Goal: Task Accomplishment & Management: Complete application form

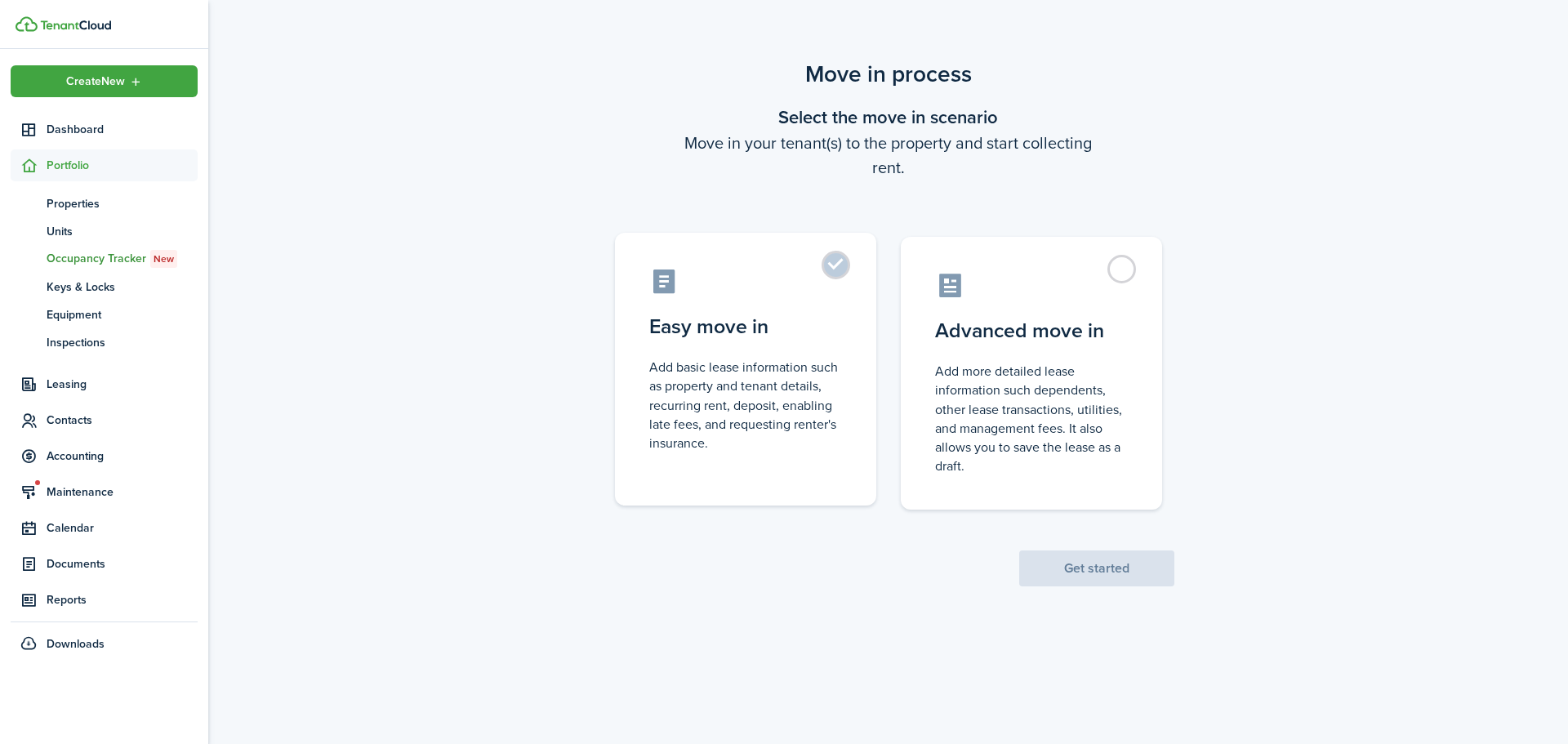
click at [764, 303] on label "Easy move in Add basic lease information such as property and tenant details, r…" at bounding box center [745, 369] width 261 height 273
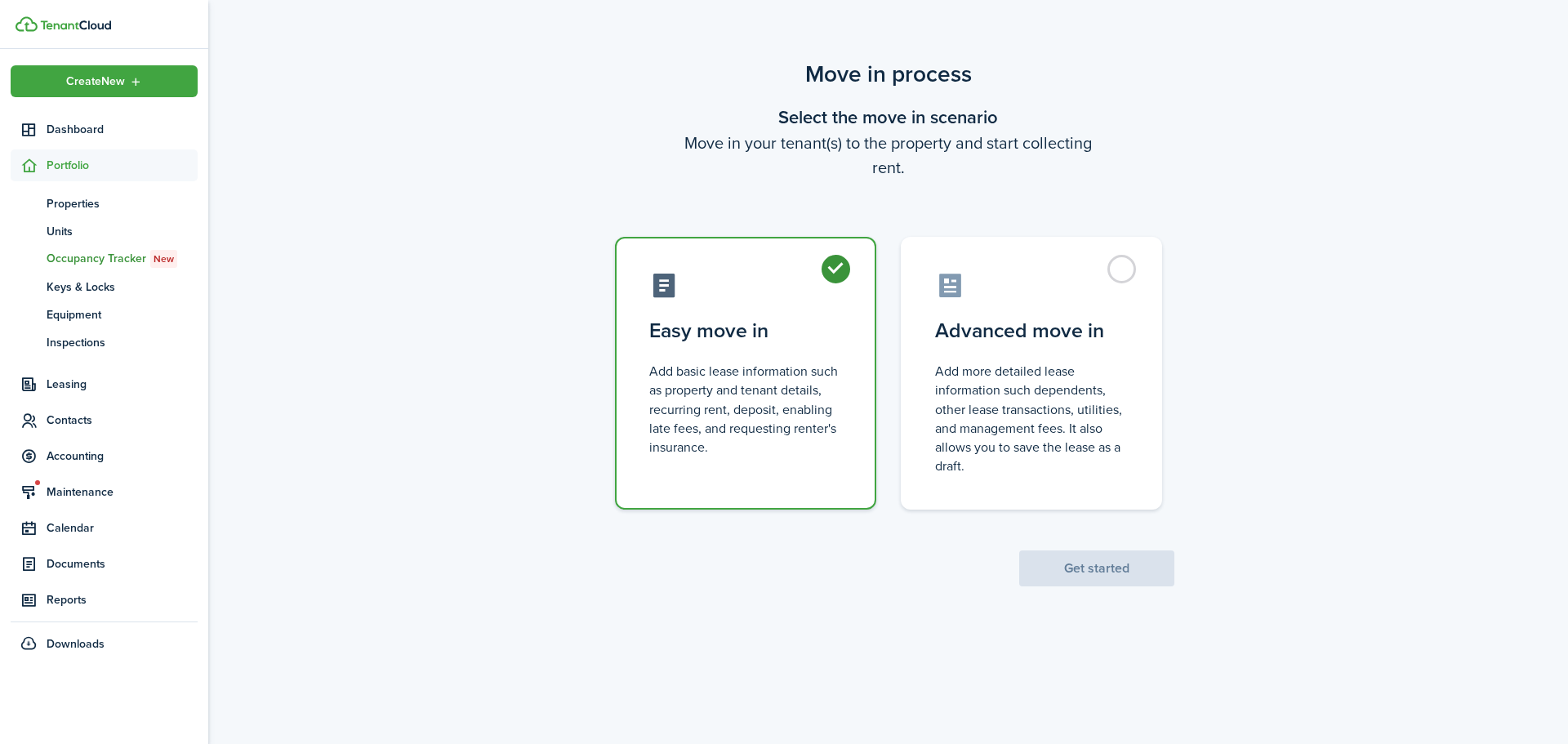
radio input "true"
click at [1040, 565] on button "Get started" at bounding box center [1097, 568] width 155 height 36
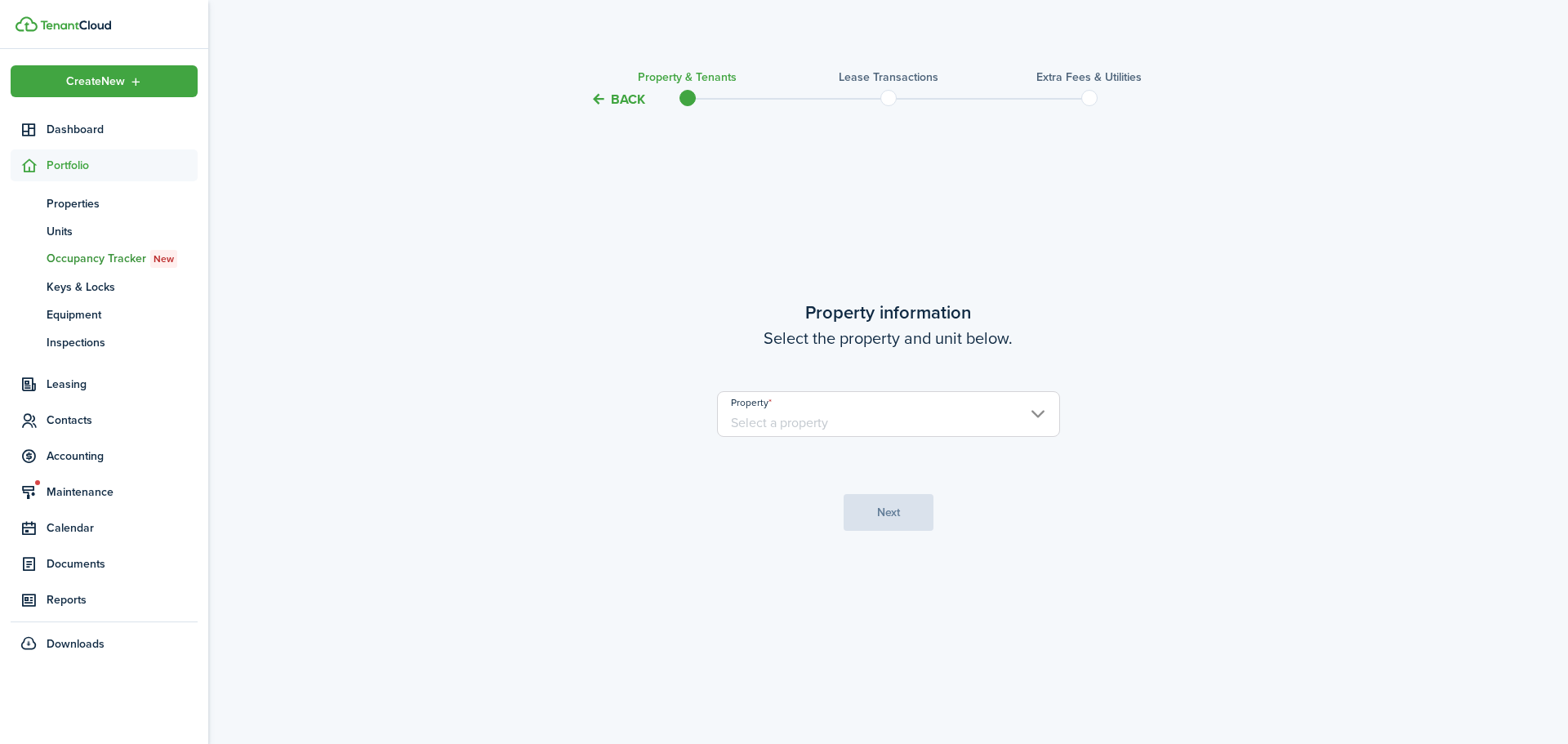
click at [794, 418] on input "Property" at bounding box center [888, 414] width 343 height 46
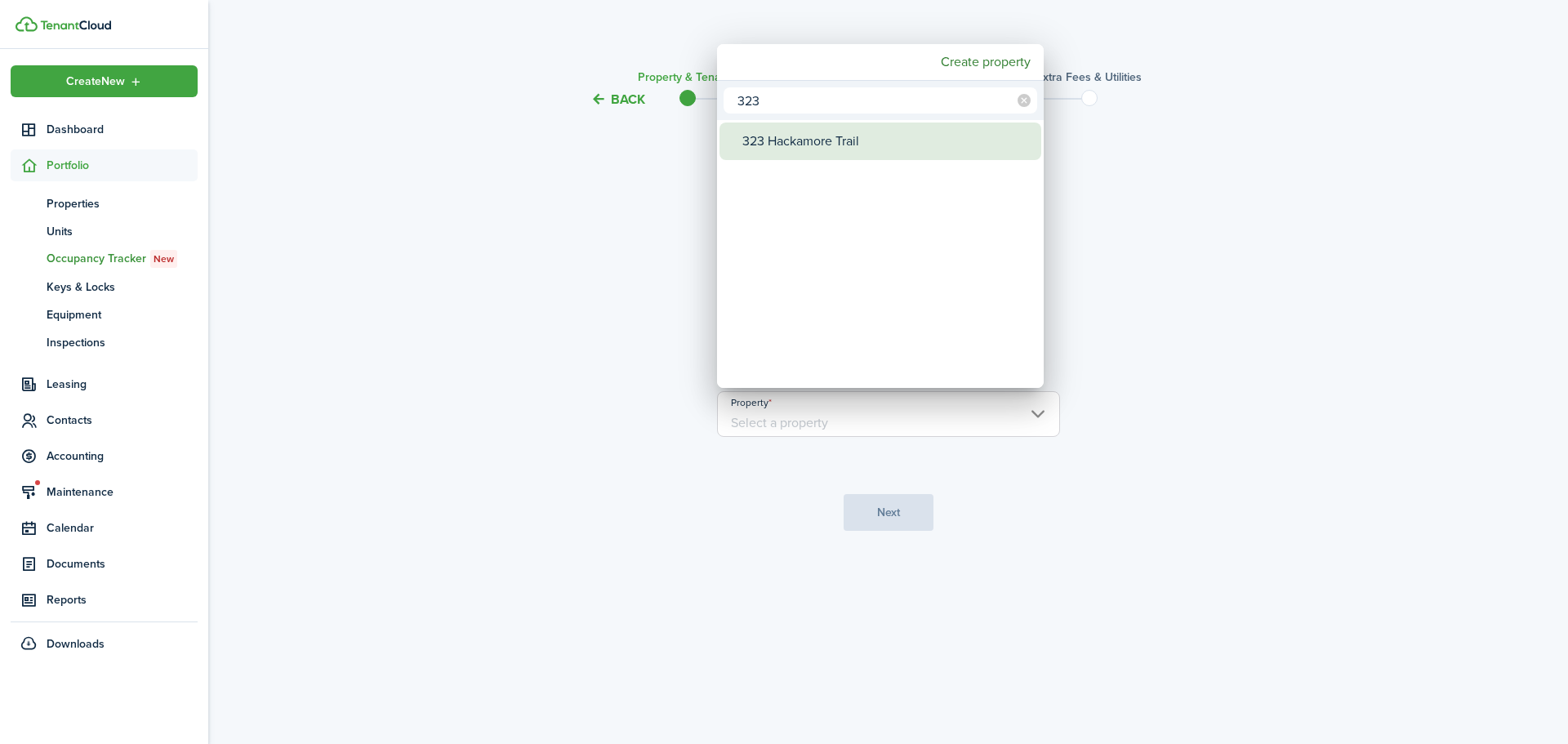
type input "323"
click at [857, 155] on div "323 Hackamore Trail" at bounding box center [886, 141] width 289 height 38
type input "323 Hackamore Trail"
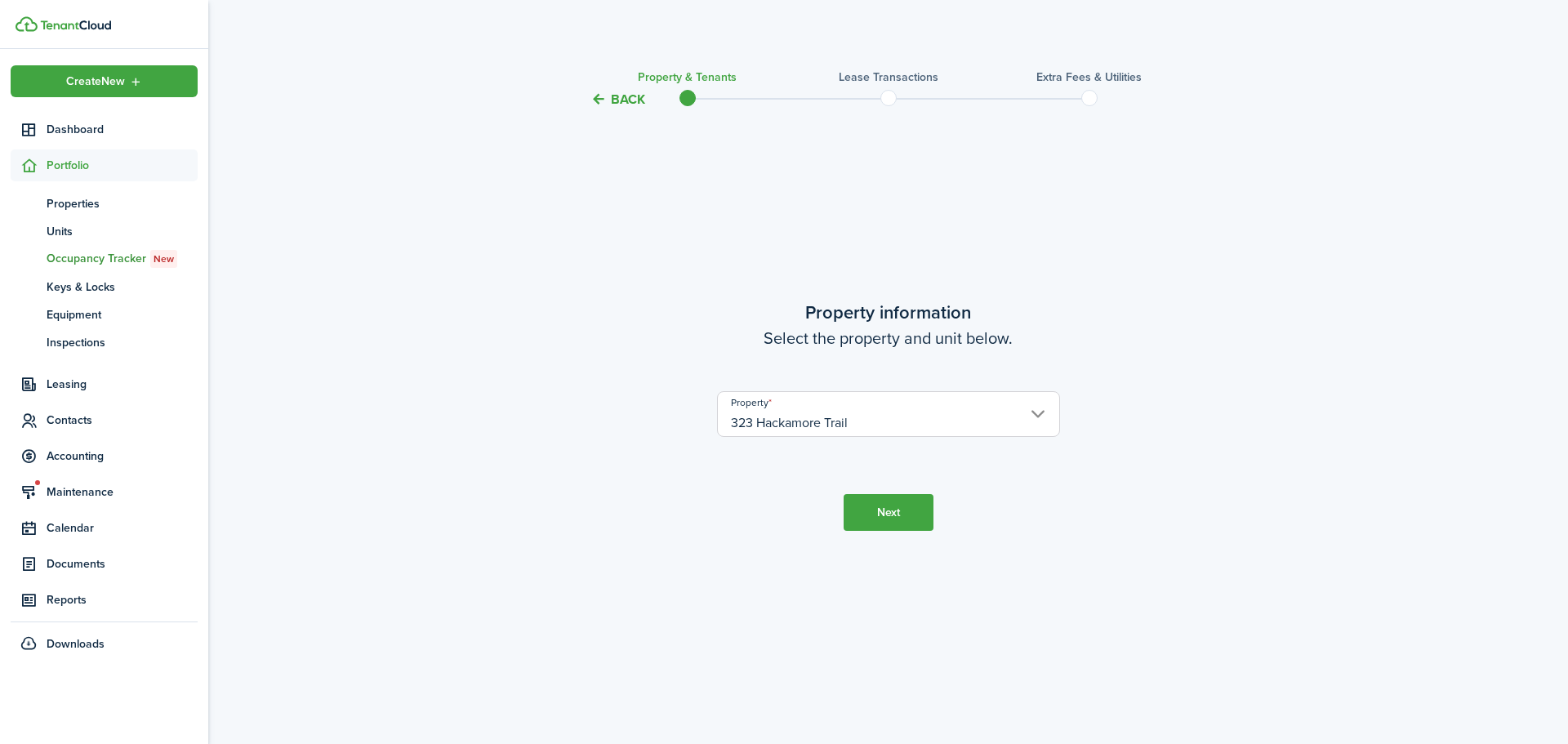
click at [871, 510] on button "Next" at bounding box center [888, 513] width 90 height 37
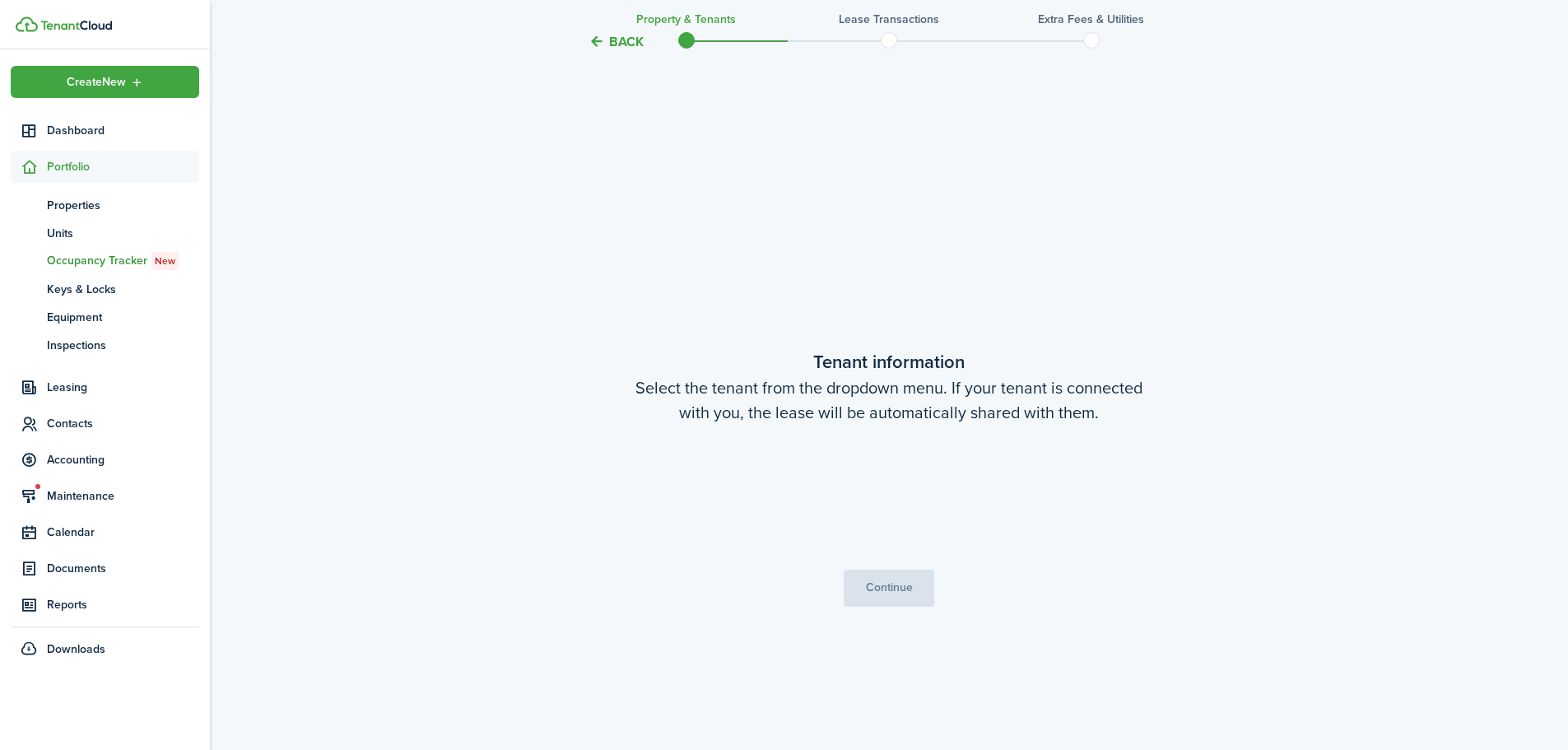
scroll to position [640, 0]
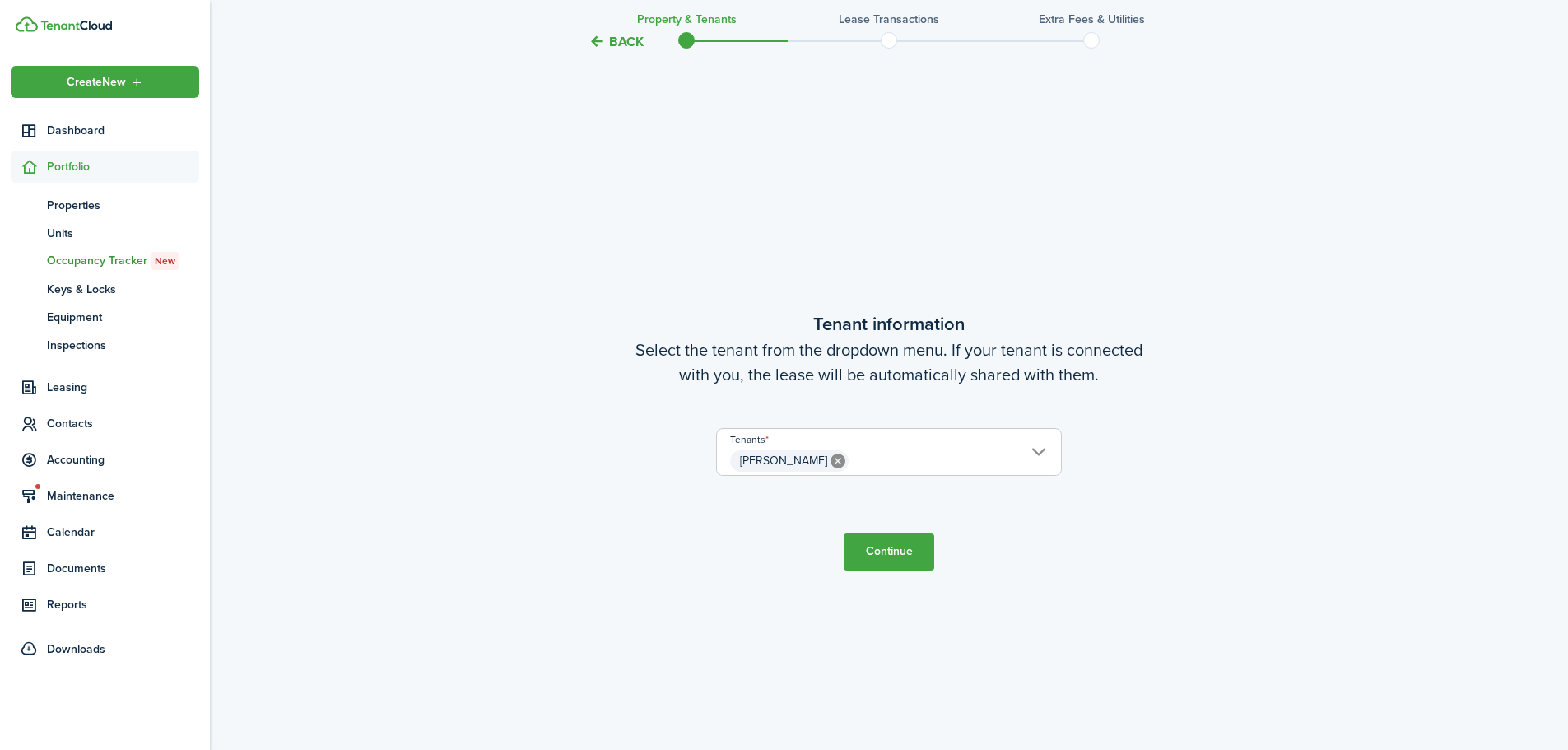
click at [893, 558] on button "Continue" at bounding box center [889, 552] width 90 height 37
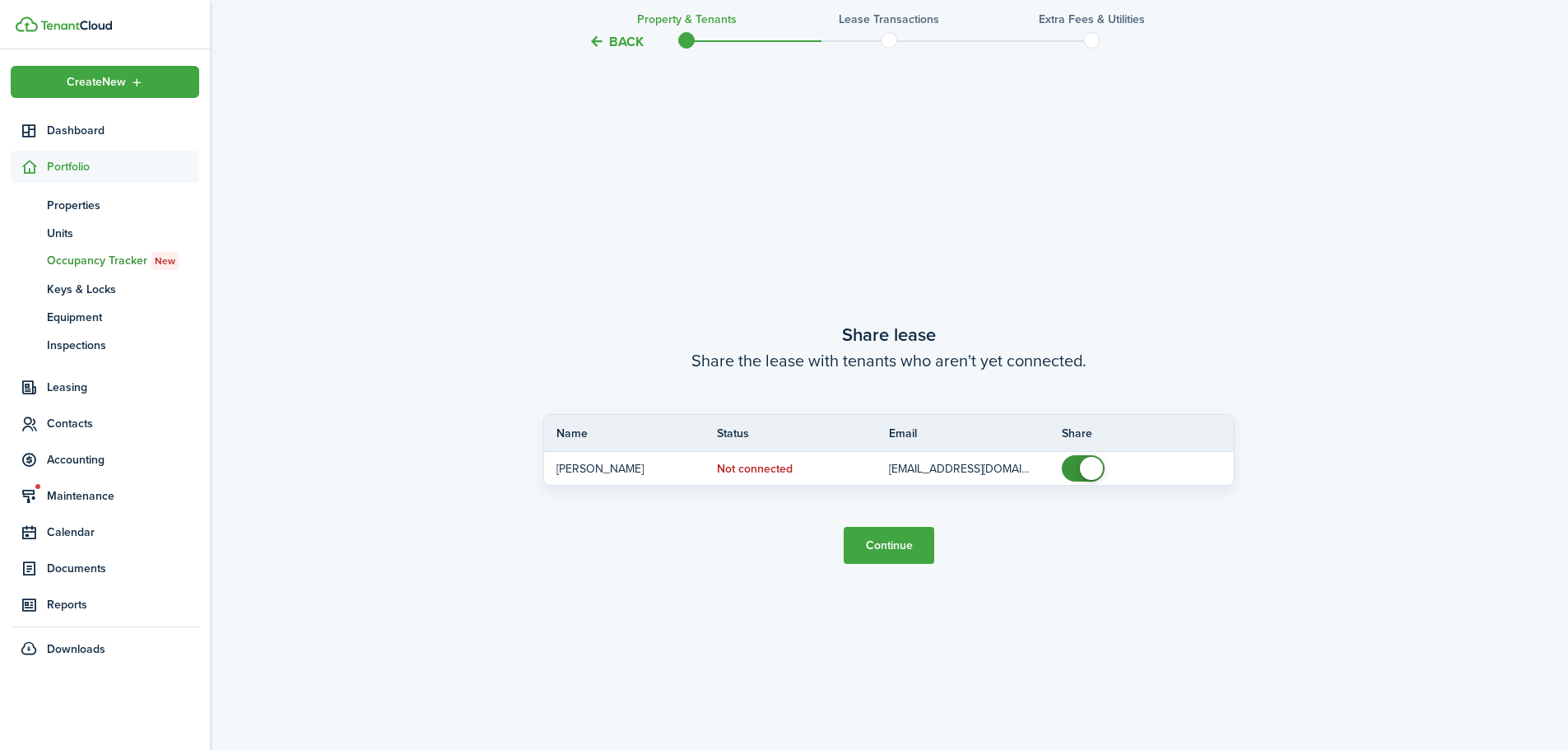
scroll to position [1390, 0]
click at [900, 541] on button "Continue" at bounding box center [889, 543] width 90 height 37
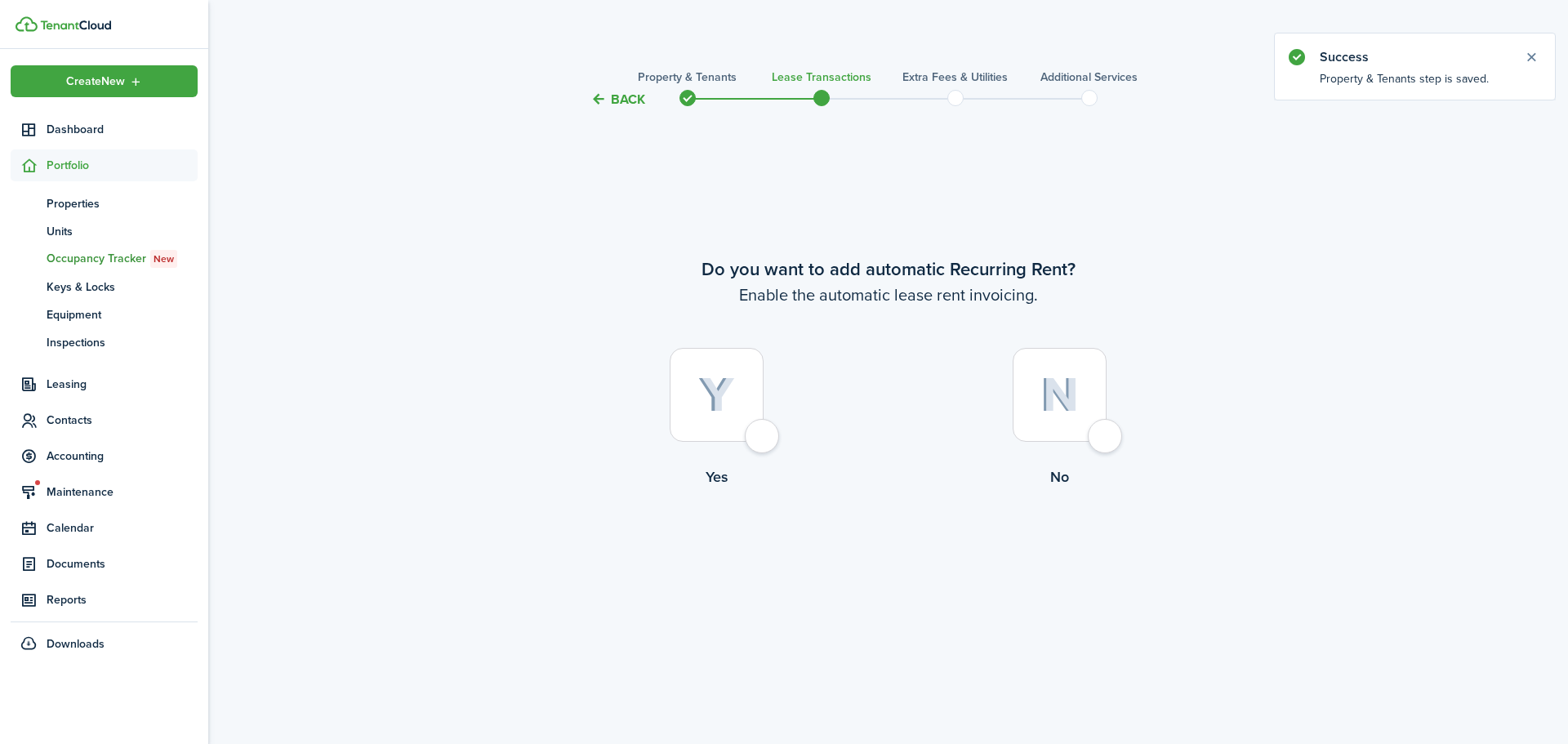
click at [680, 385] on div at bounding box center [717, 395] width 94 height 94
radio input "true"
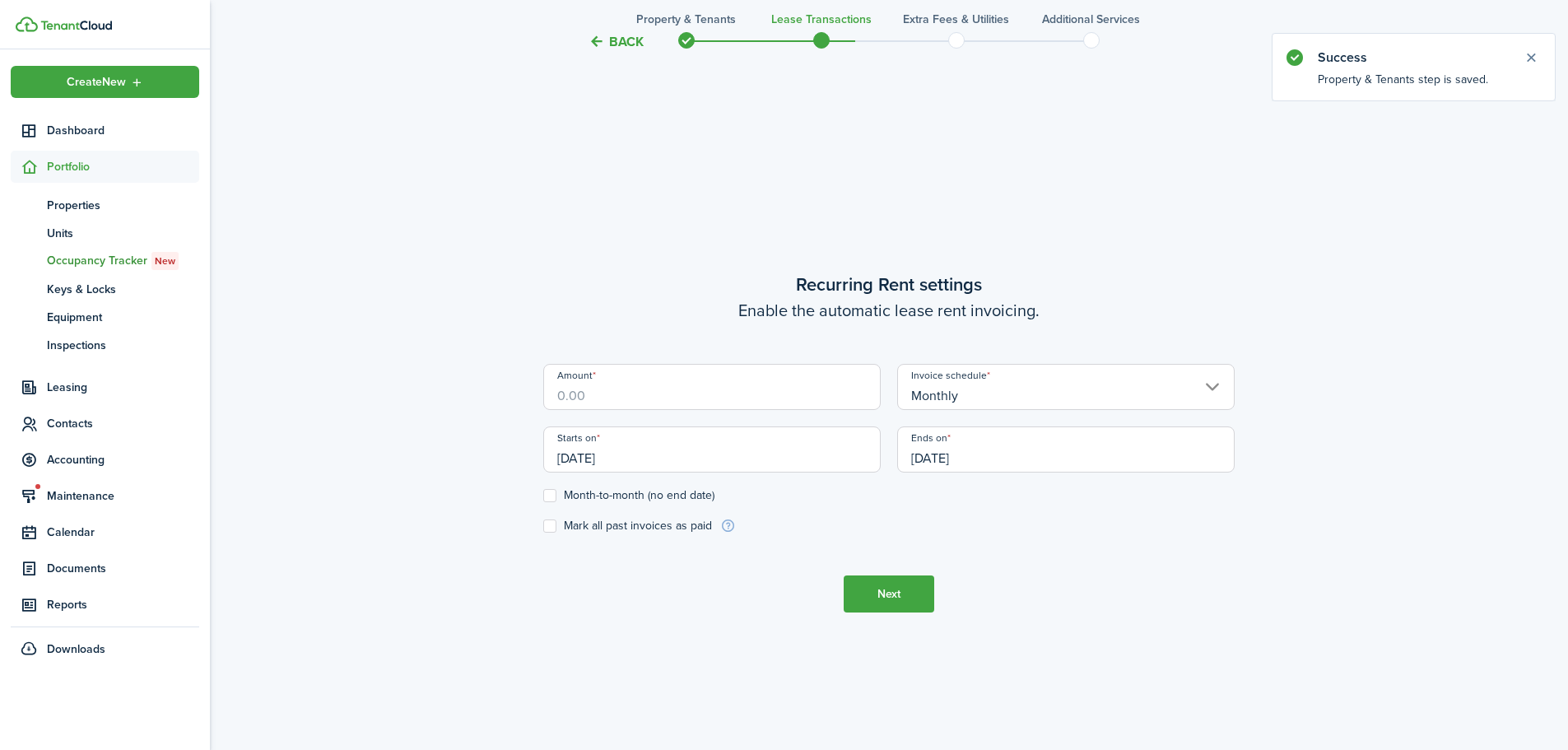
scroll to position [640, 0]
click at [651, 388] on input "Amount" at bounding box center [712, 386] width 338 height 46
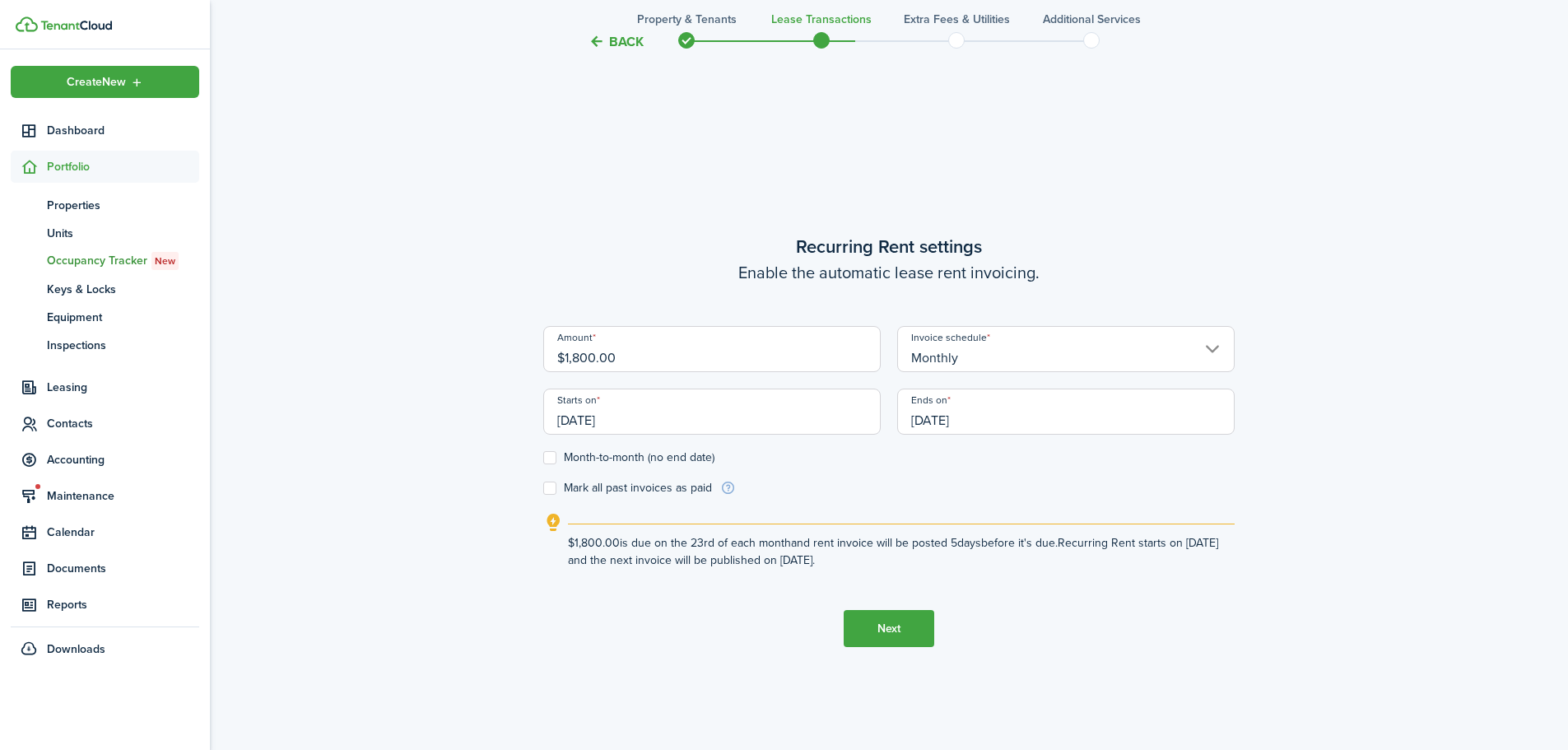
click at [590, 422] on input "[DATE]" at bounding box center [712, 411] width 338 height 46
type input "$1,800.00"
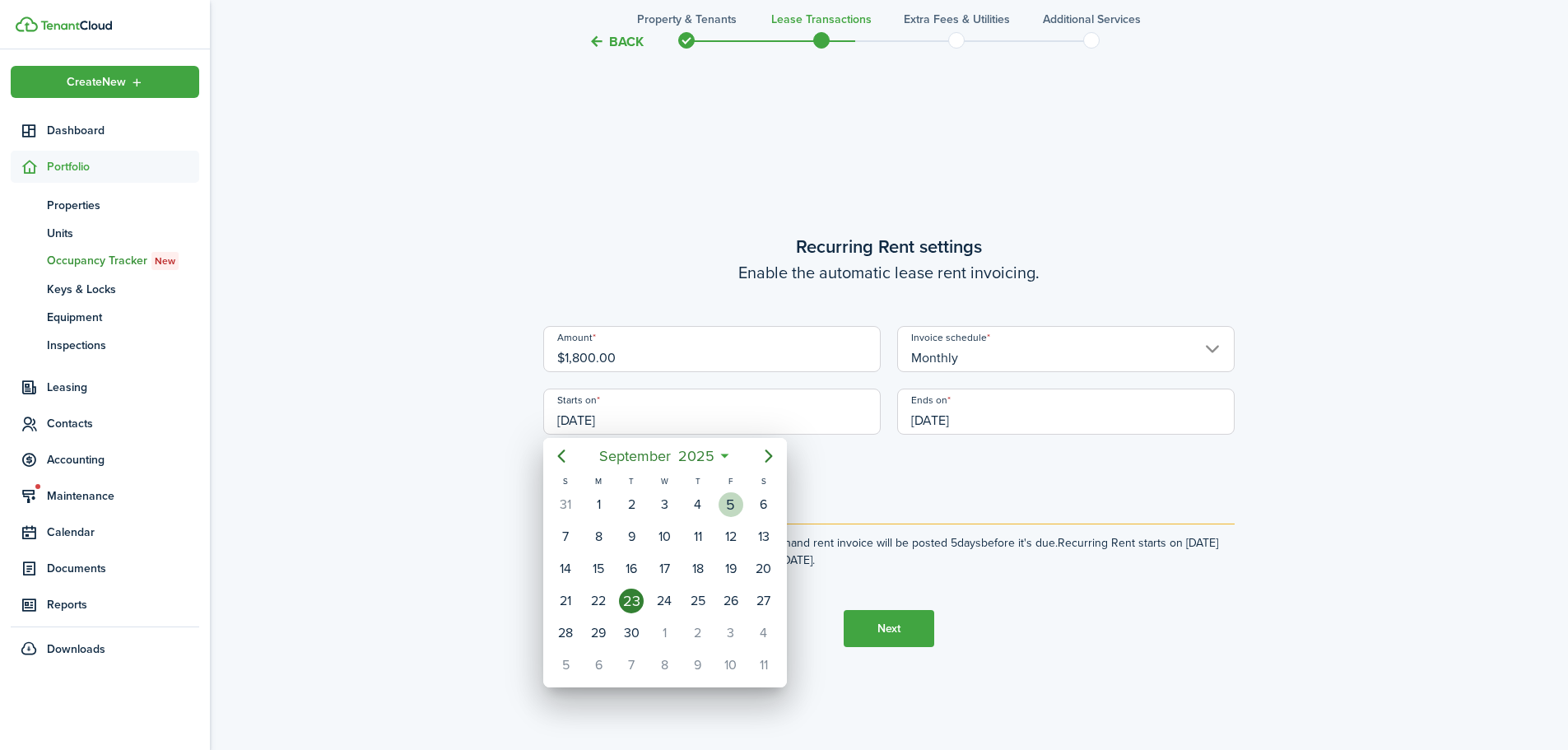
click at [731, 502] on div "5" at bounding box center [731, 504] width 25 height 25
type input "[DATE]"
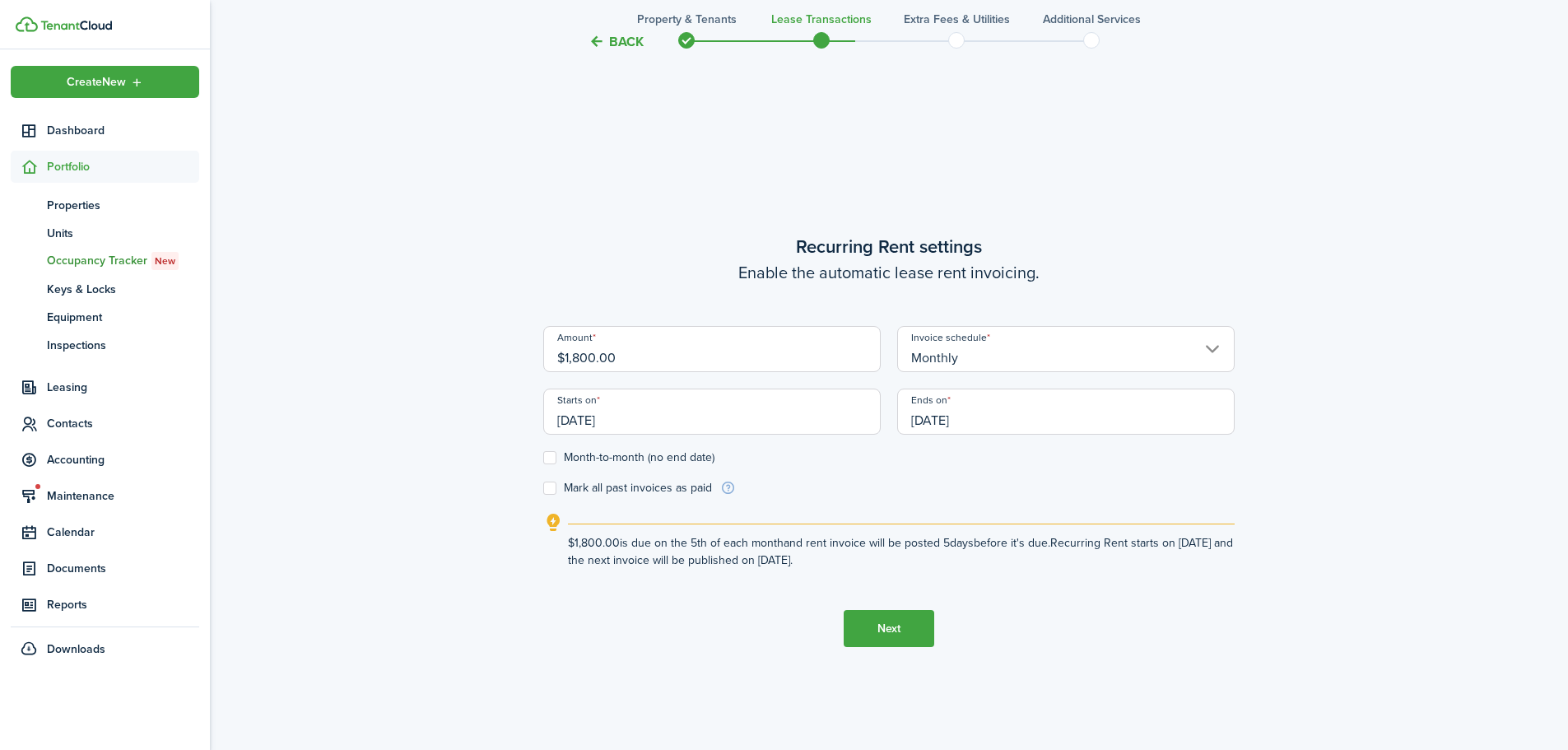
click at [995, 418] on input "[DATE]" at bounding box center [1065, 411] width 338 height 46
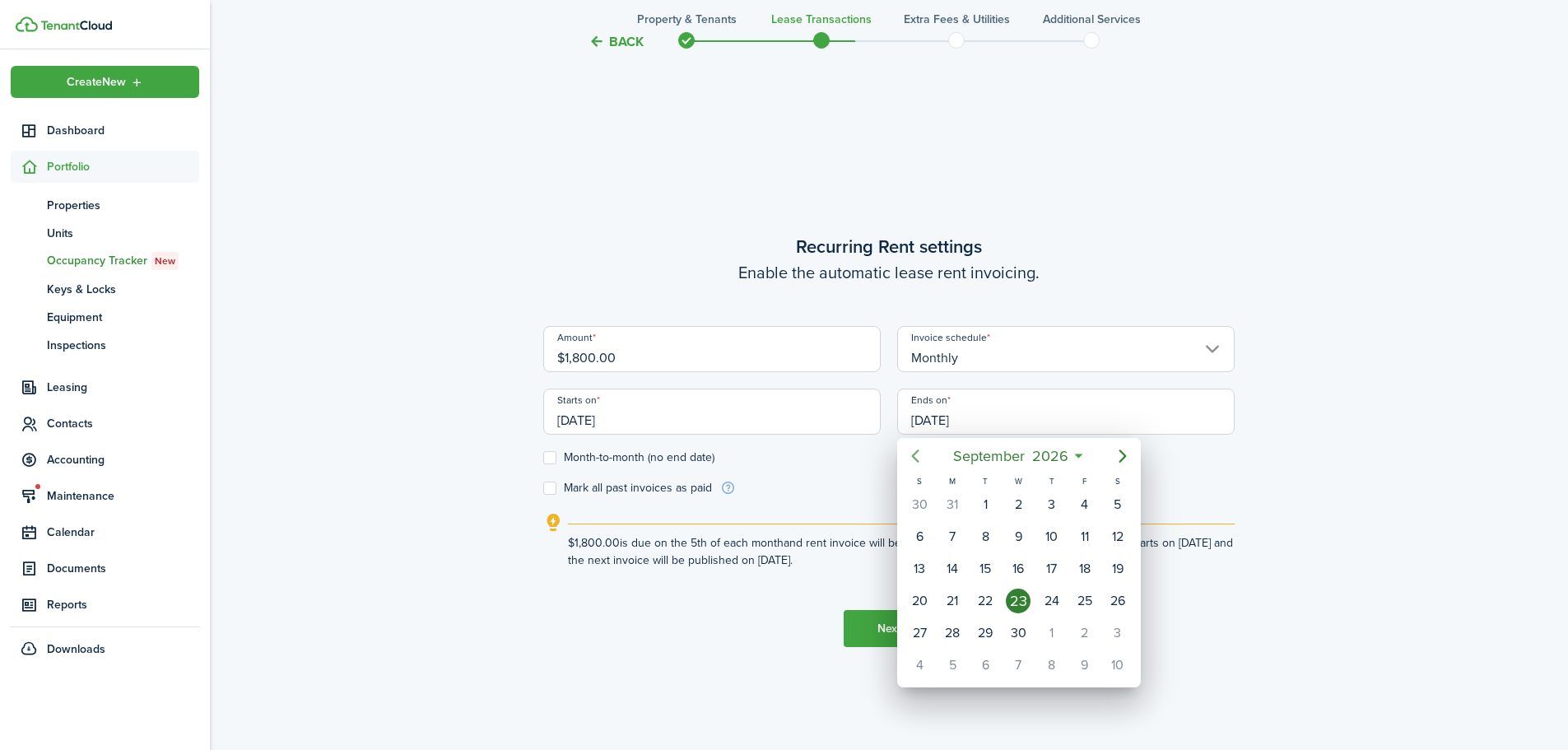
click at [914, 457] on icon "Previous page" at bounding box center [916, 456] width 7 height 13
click at [956, 660] on div "31" at bounding box center [953, 666] width 25 height 25
type input "[DATE]"
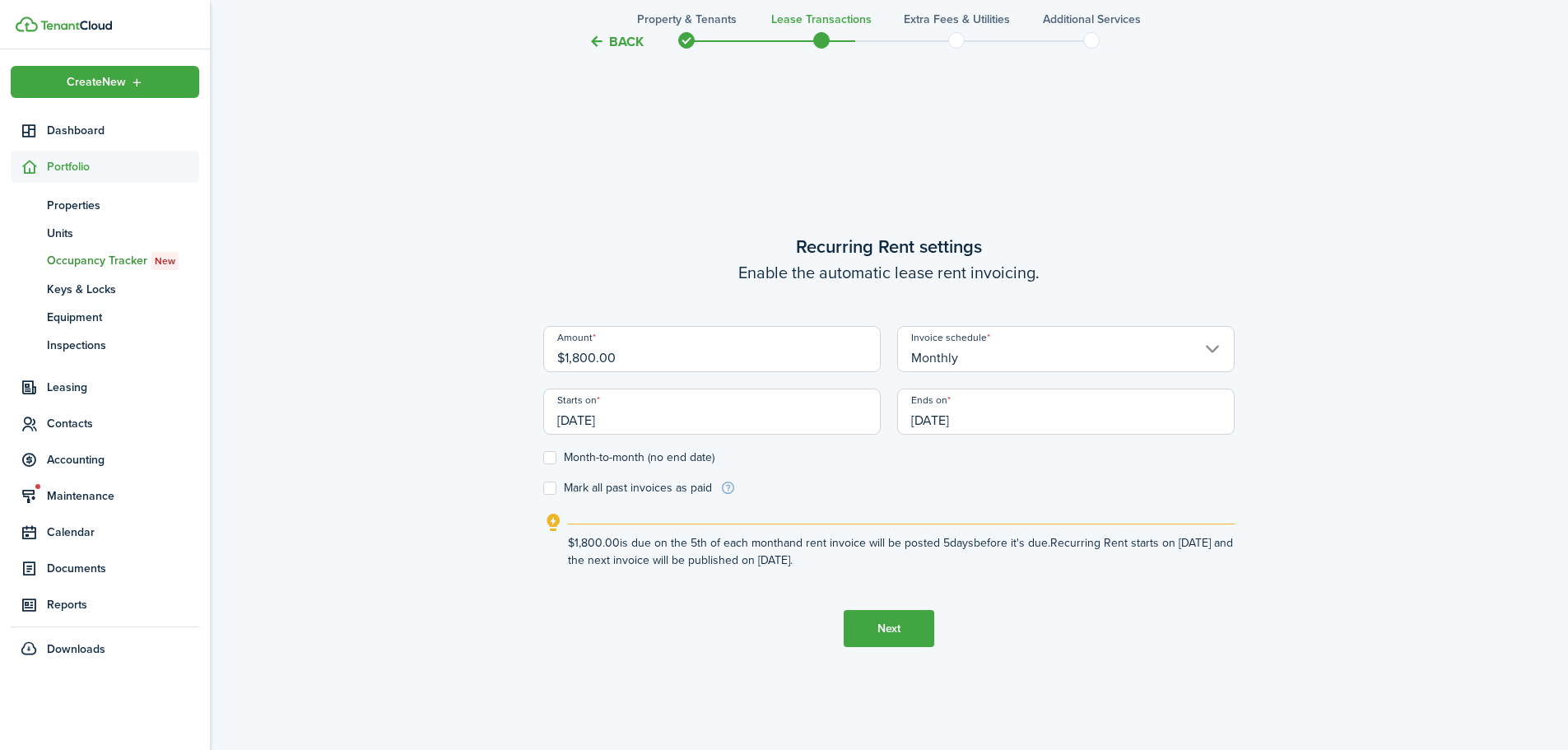
click at [554, 460] on label "Month-to-month (no end date)" at bounding box center [628, 457] width 171 height 13
click at [543, 458] on input "Month-to-month (no end date)" at bounding box center [542, 457] width 1 height 1
checkbox input "true"
click at [893, 635] on button "Next" at bounding box center [889, 629] width 90 height 37
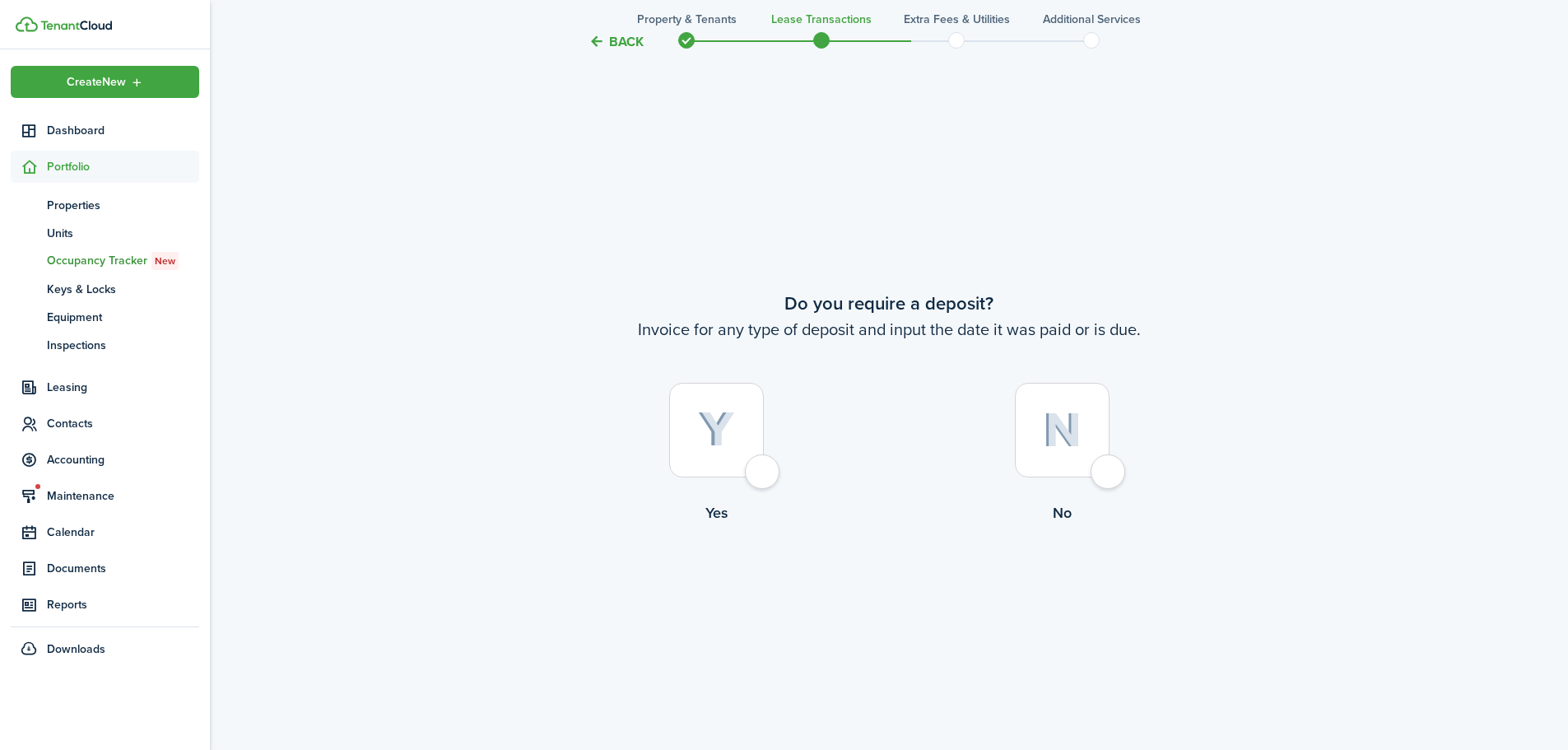
scroll to position [1390, 0]
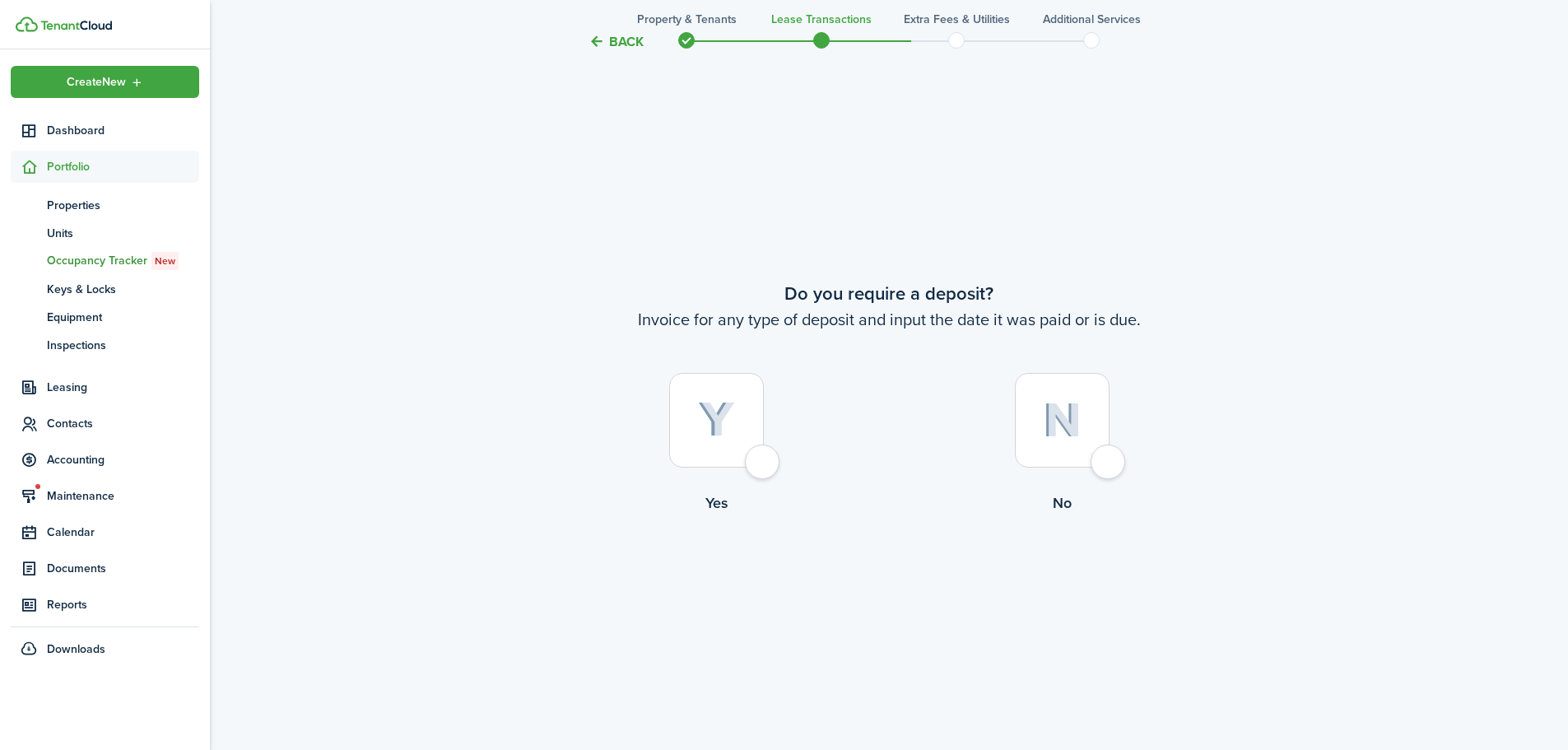
click at [1065, 439] on div at bounding box center [1062, 420] width 95 height 95
radio input "true"
click at [884, 573] on button "Continue" at bounding box center [889, 582] width 90 height 37
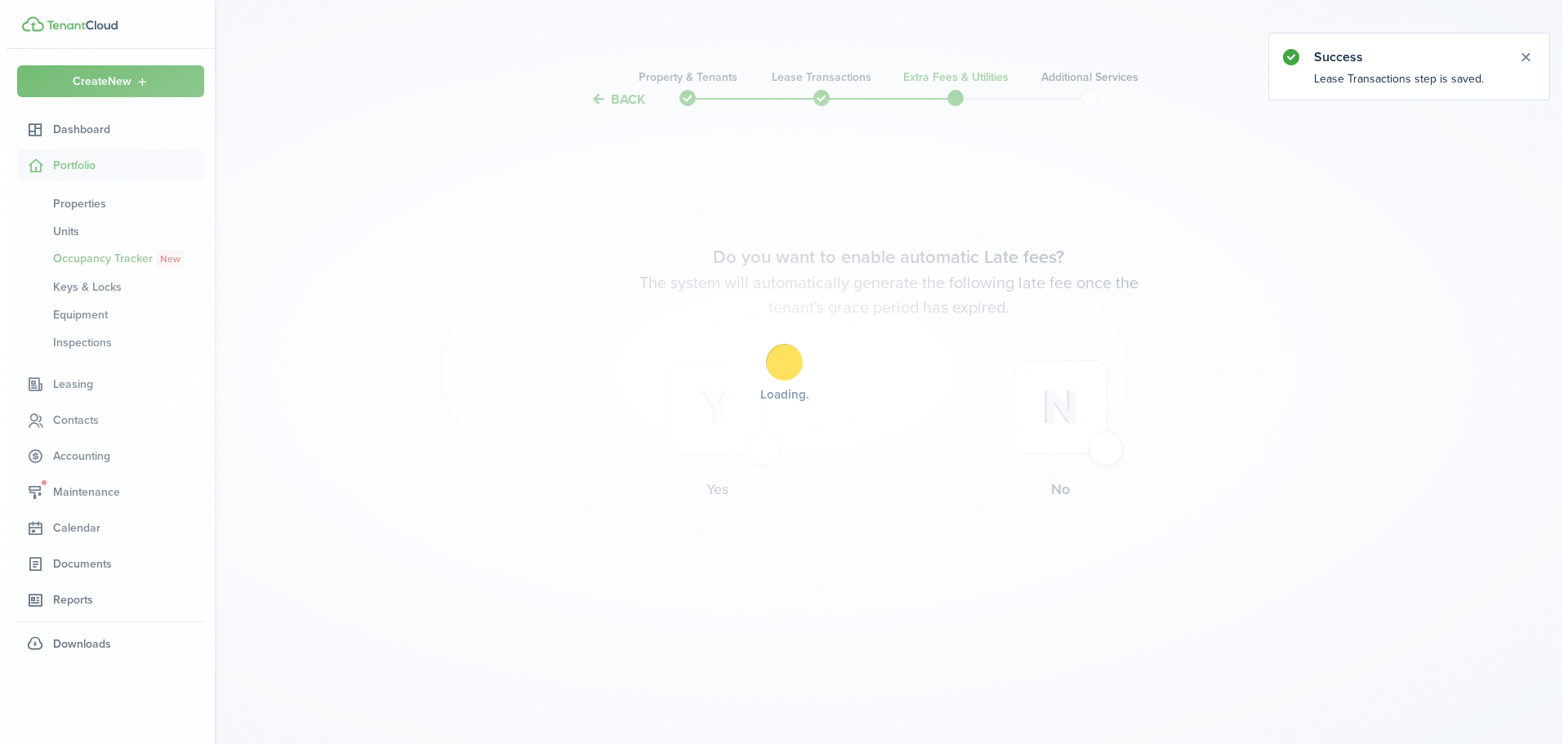
scroll to position [0, 0]
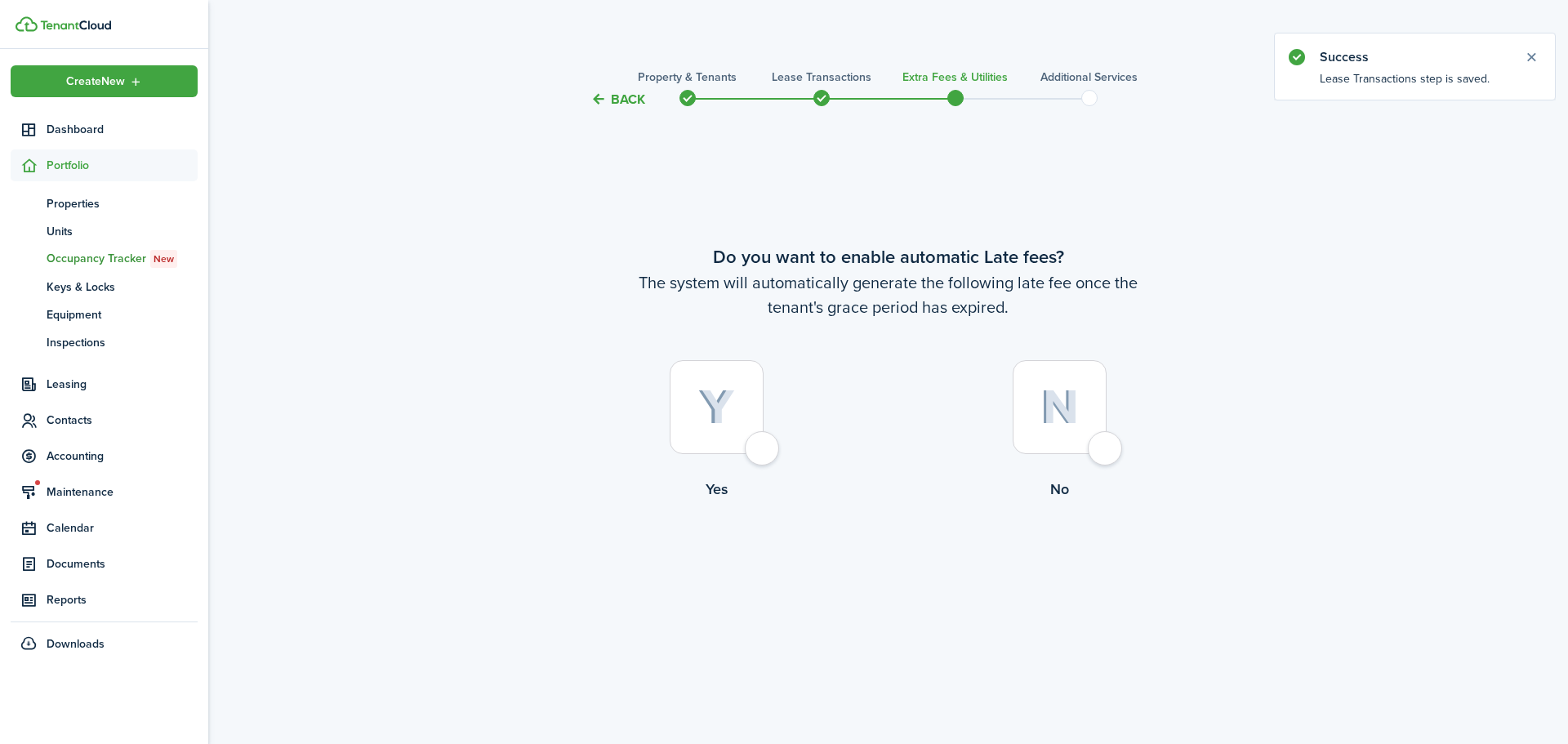
click at [714, 418] on img at bounding box center [717, 407] width 37 height 36
radio input "true"
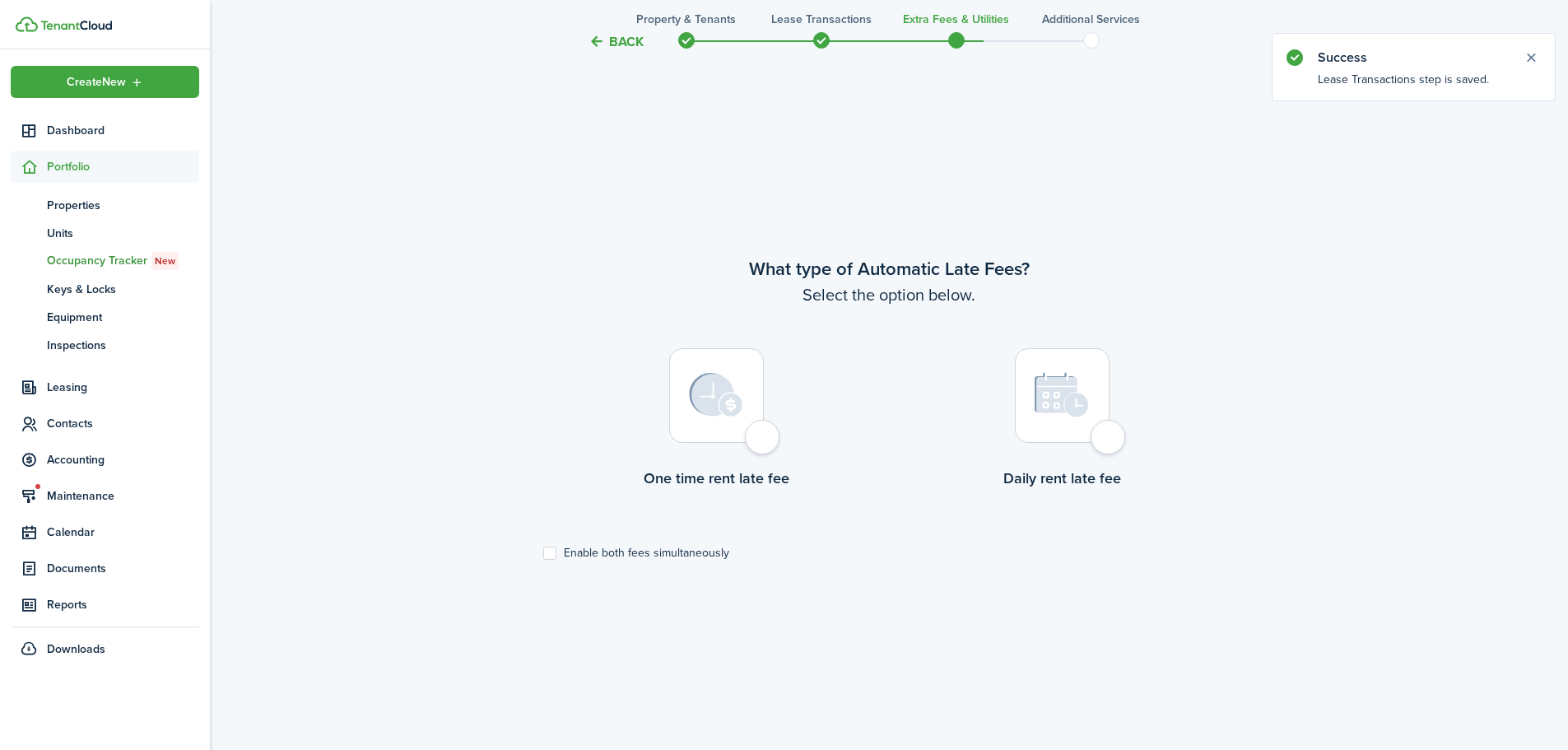
scroll to position [640, 0]
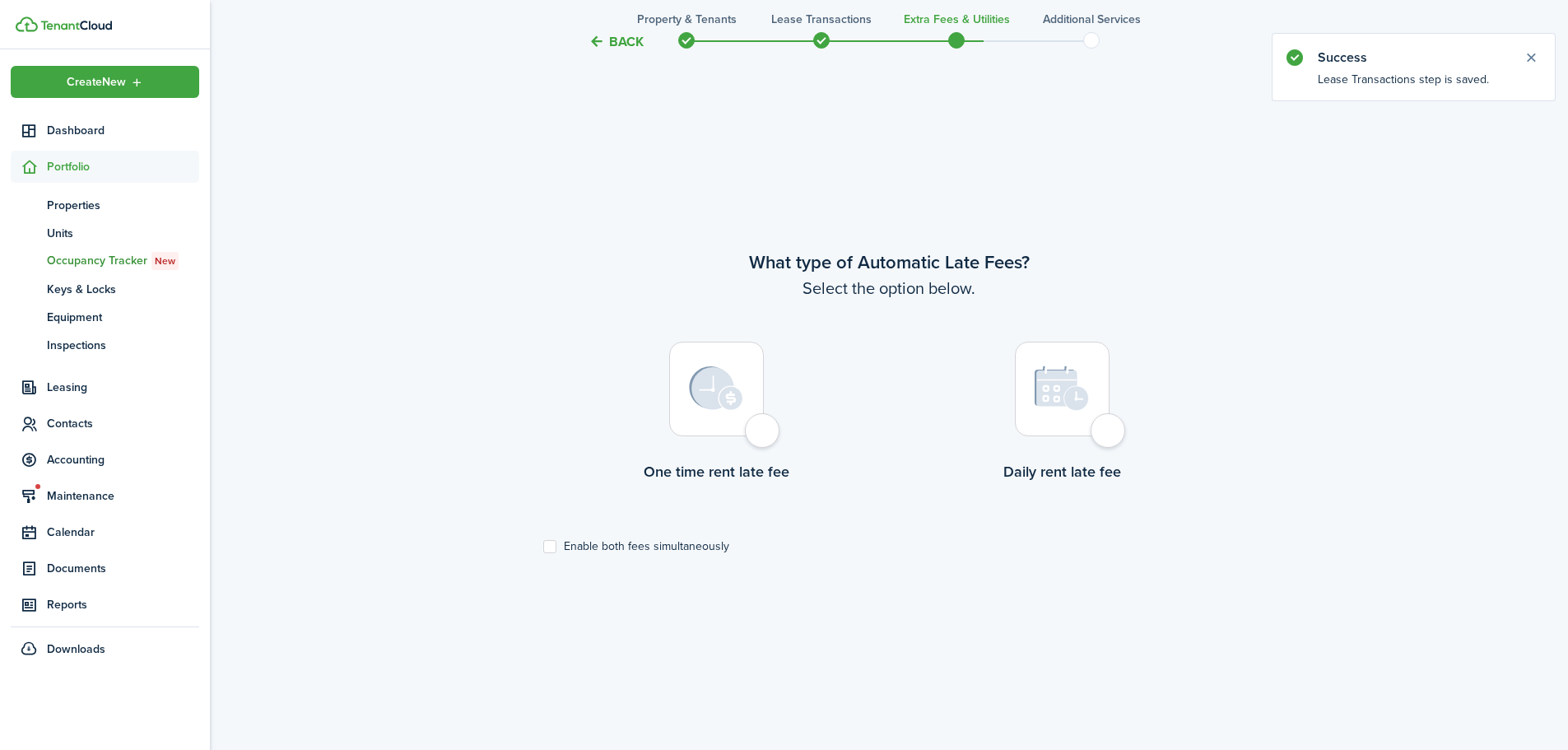
click at [714, 376] on img at bounding box center [715, 388] width 54 height 44
radio input "true"
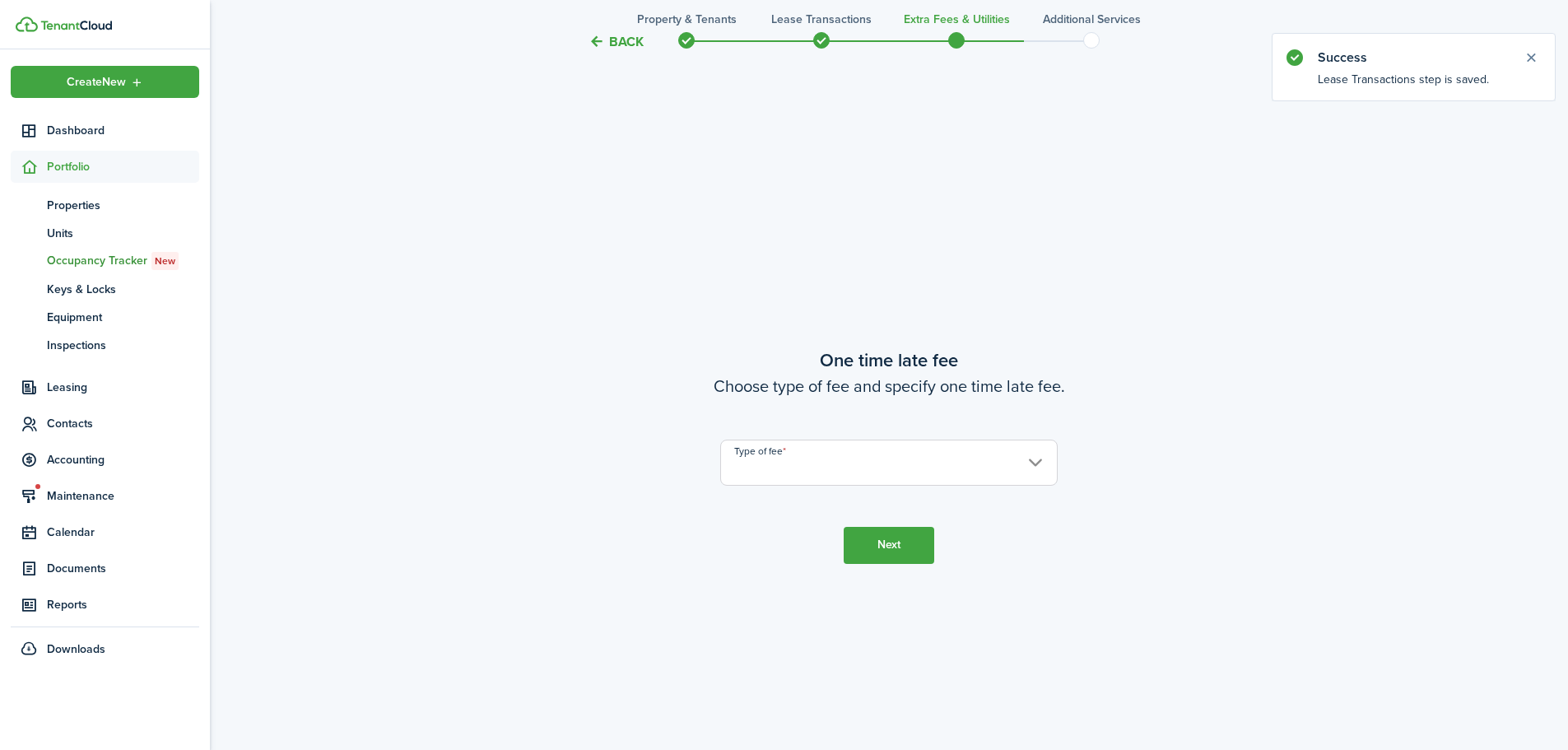
scroll to position [1390, 0]
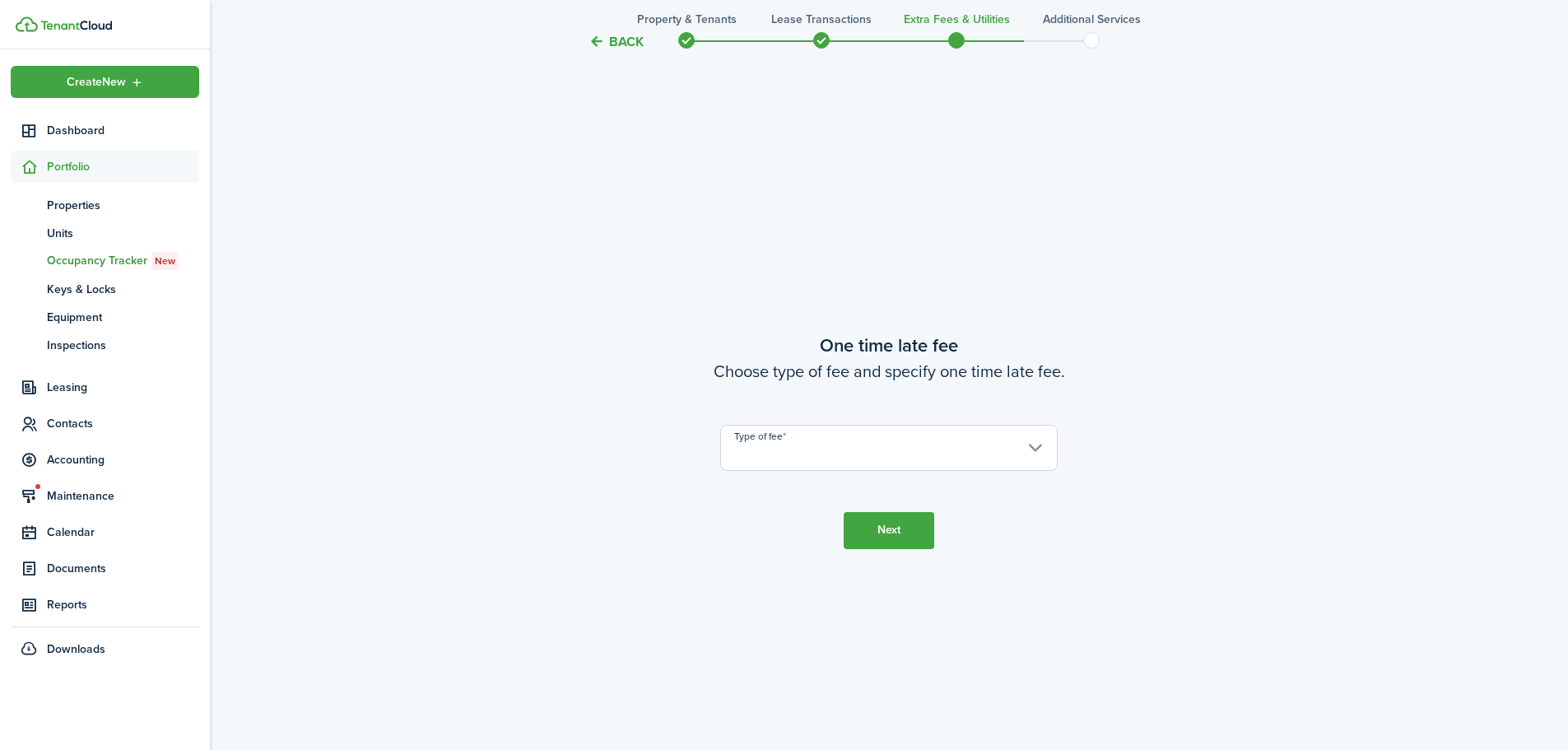
click at [874, 445] on input "Type of fee" at bounding box center [889, 448] width 338 height 46
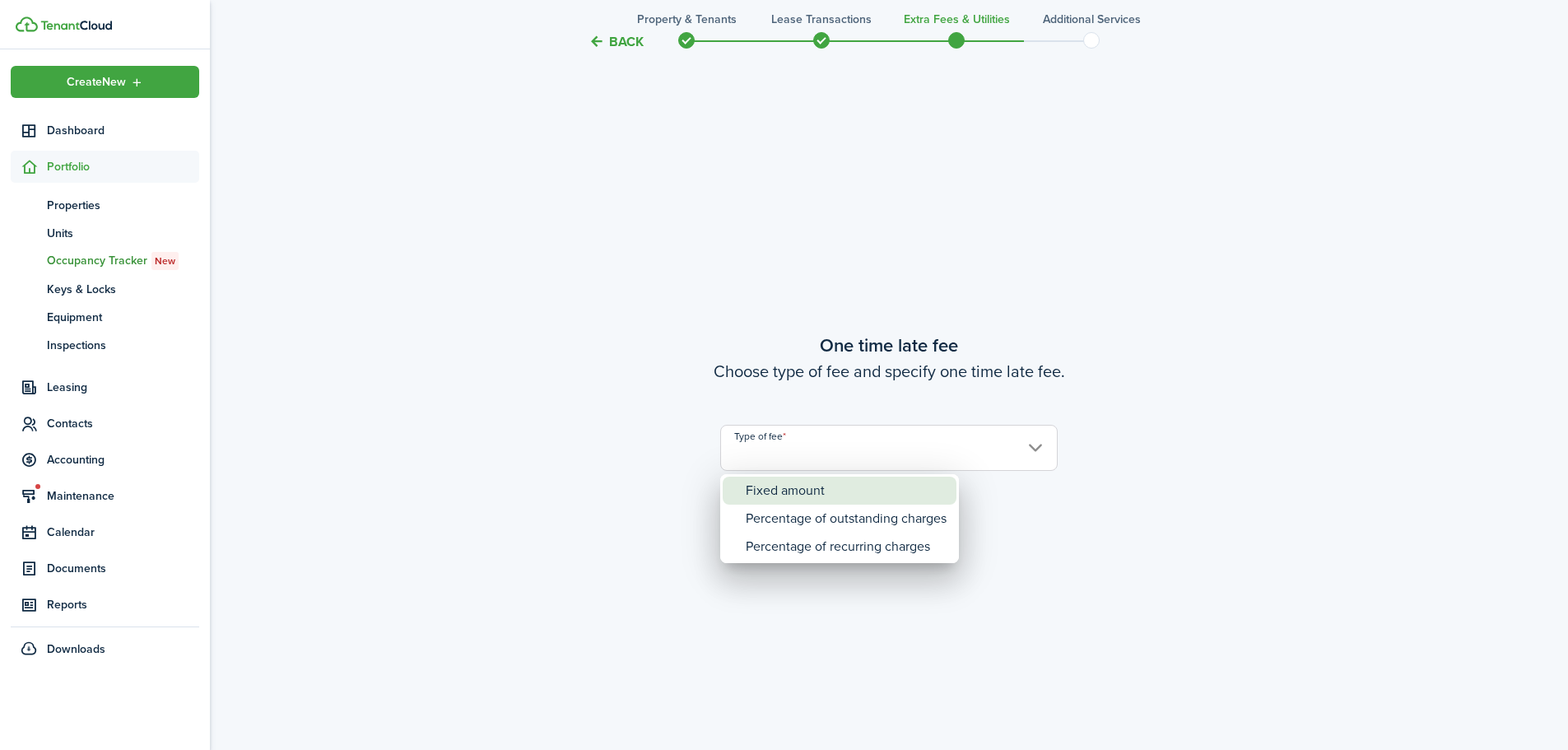
click at [859, 500] on div "Fixed amount" at bounding box center [846, 491] width 201 height 28
type input "Fixed amount"
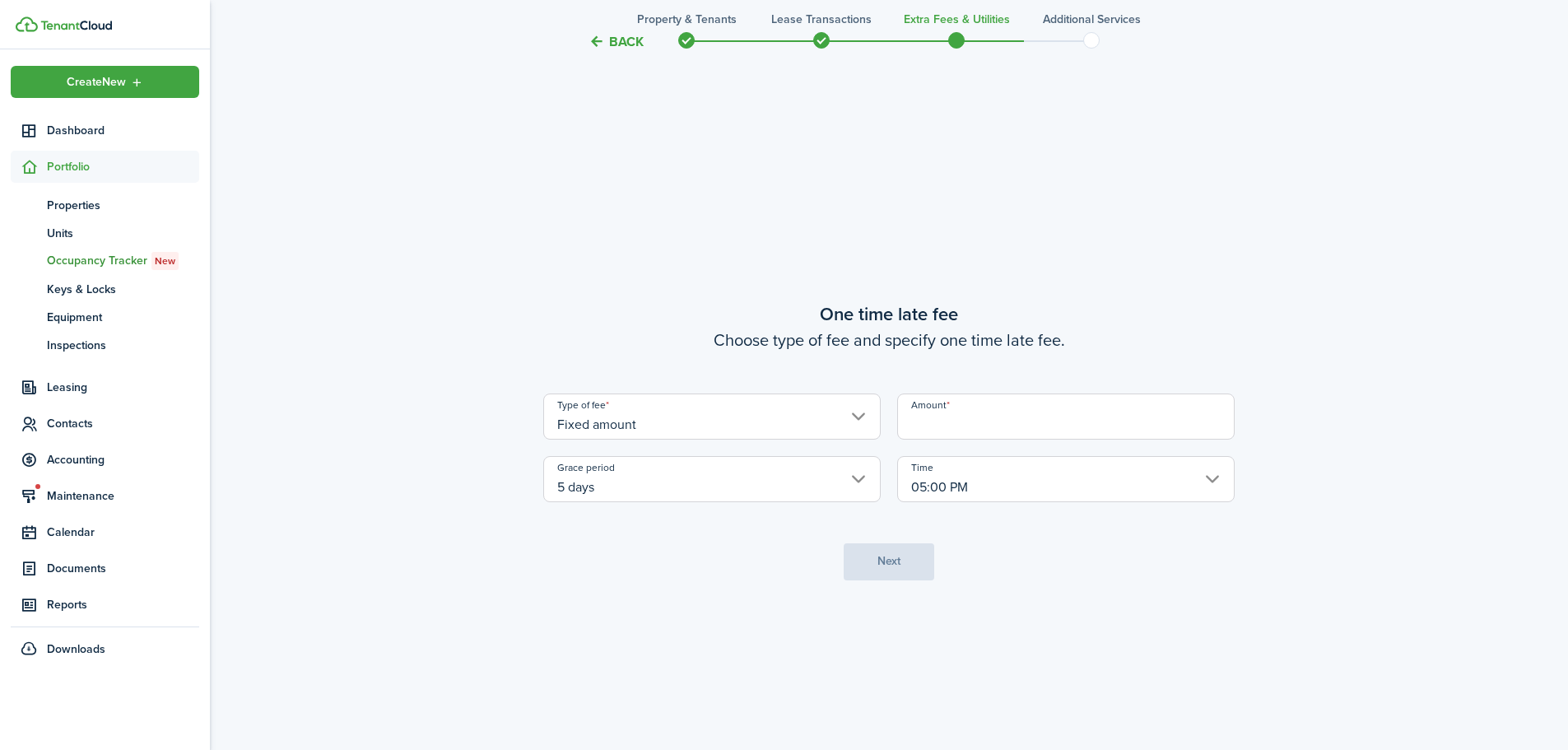
click at [947, 412] on input "Amount" at bounding box center [1065, 417] width 338 height 46
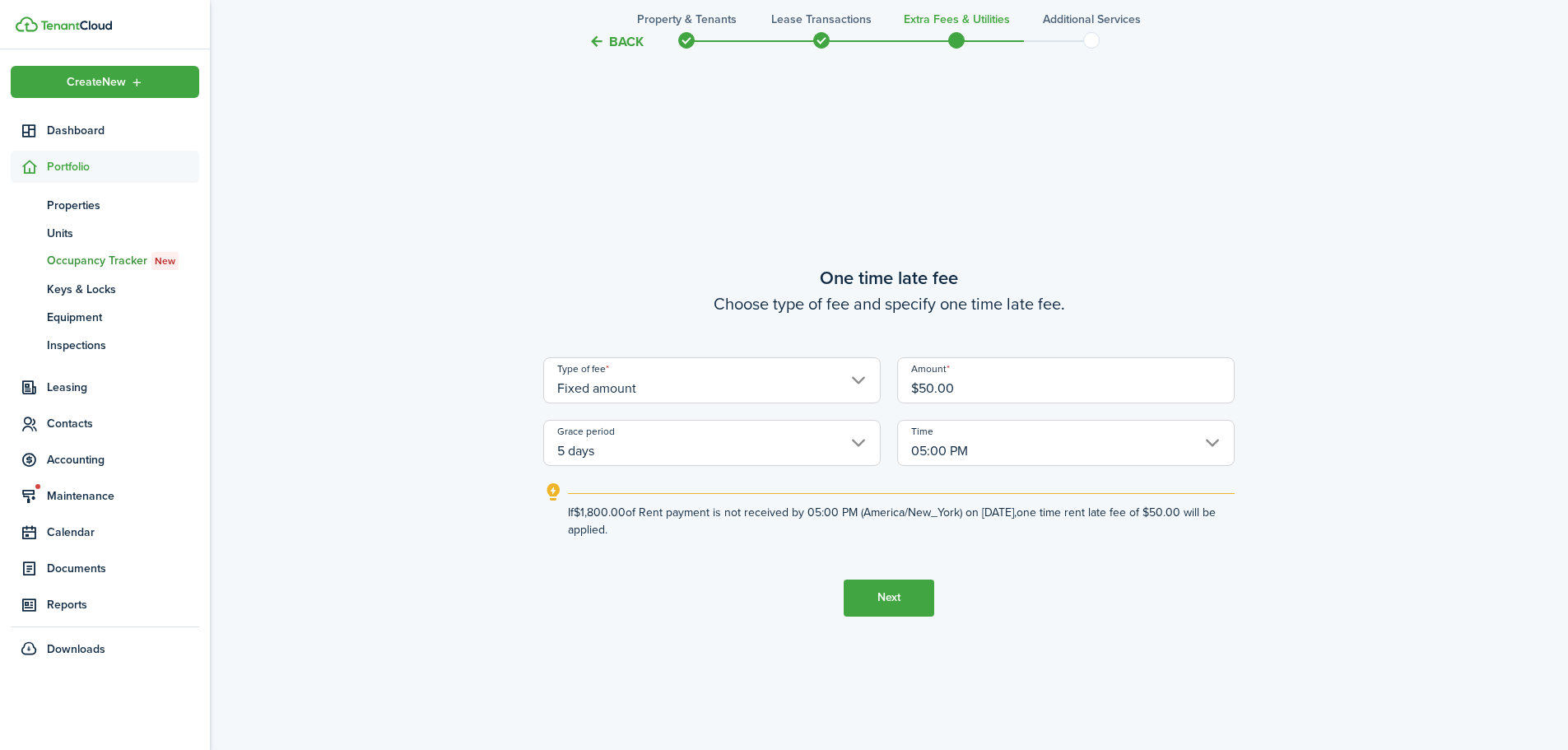
type input "$50.00"
click at [885, 585] on button "Next" at bounding box center [889, 598] width 90 height 37
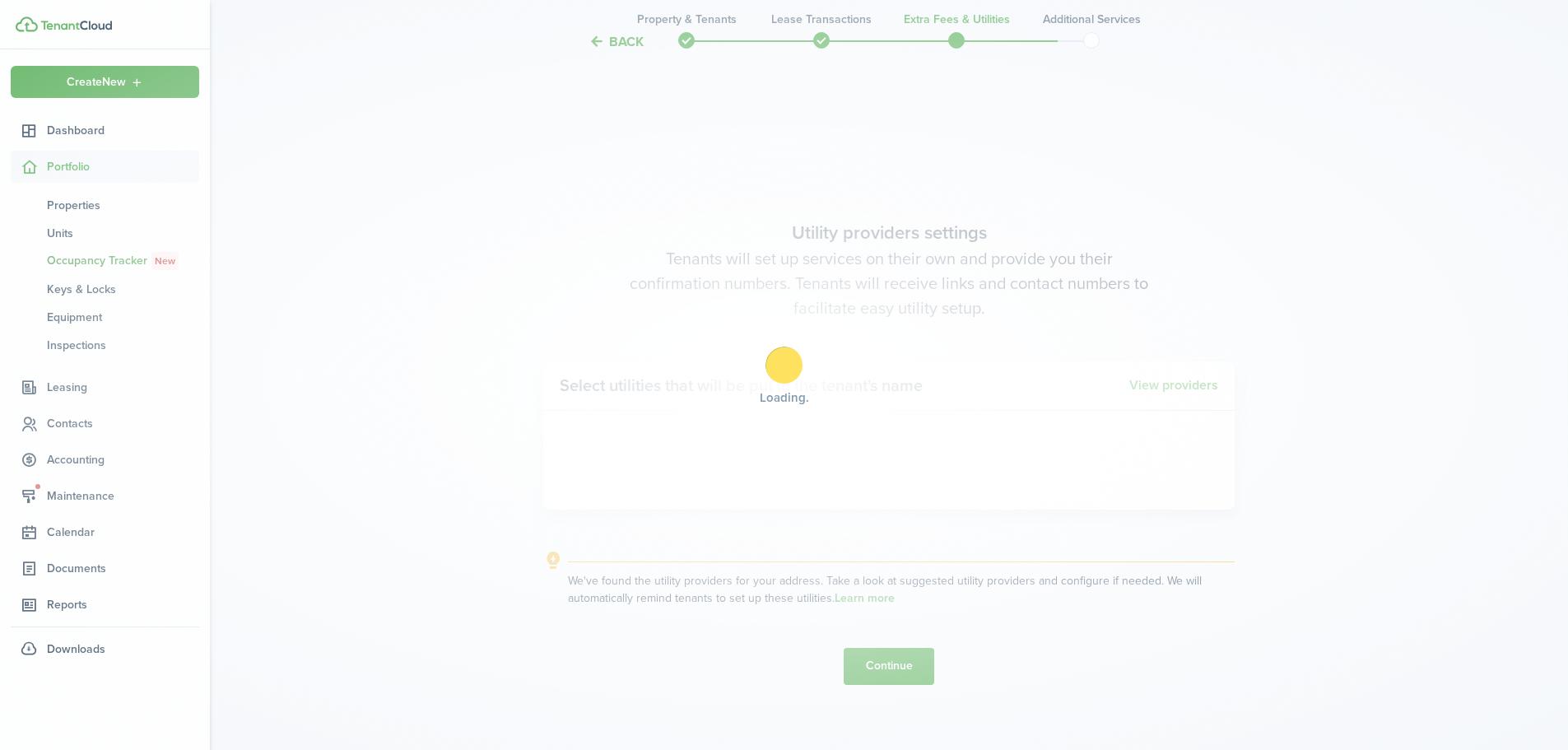
scroll to position [2140, 0]
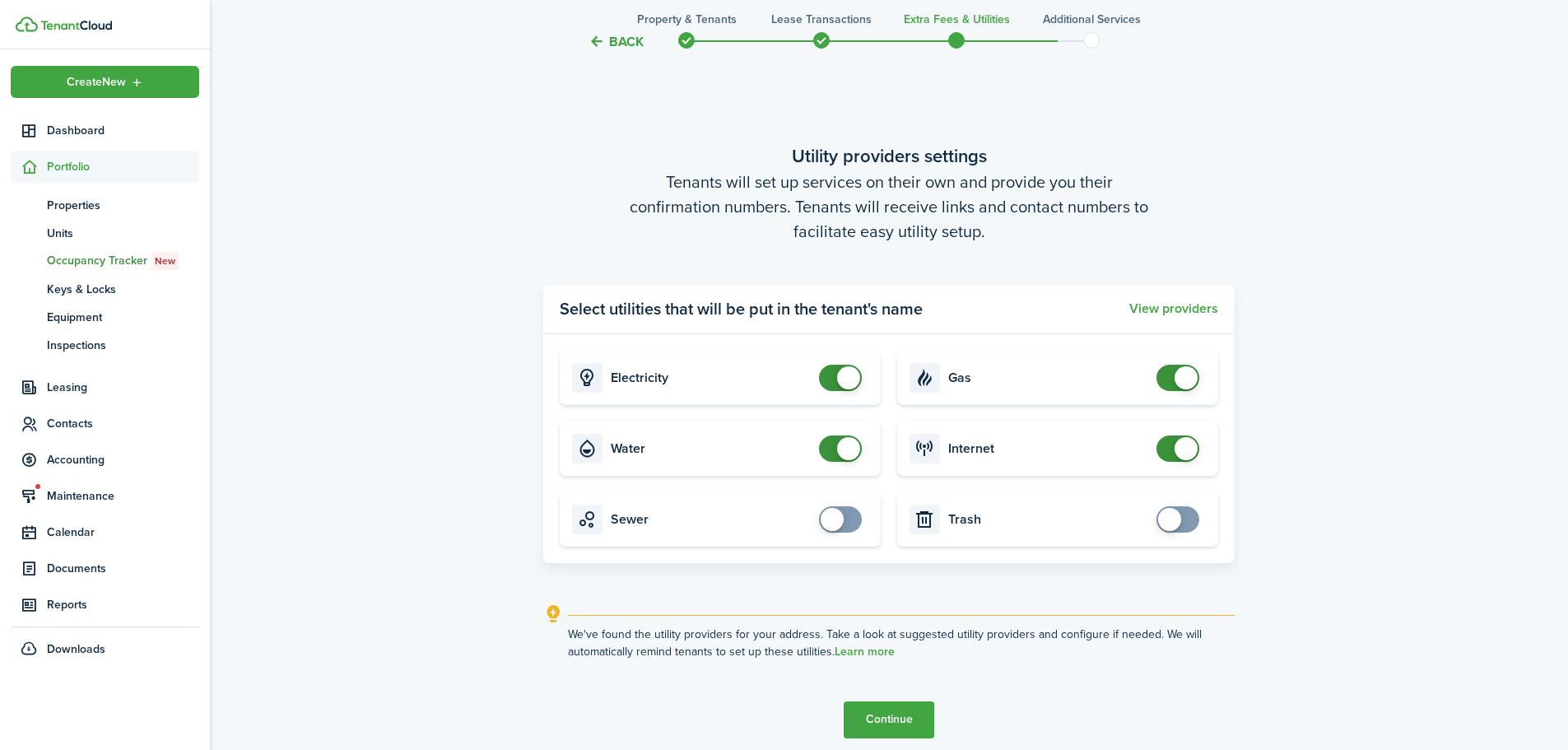
click at [873, 717] on button "Continue" at bounding box center [889, 720] width 90 height 37
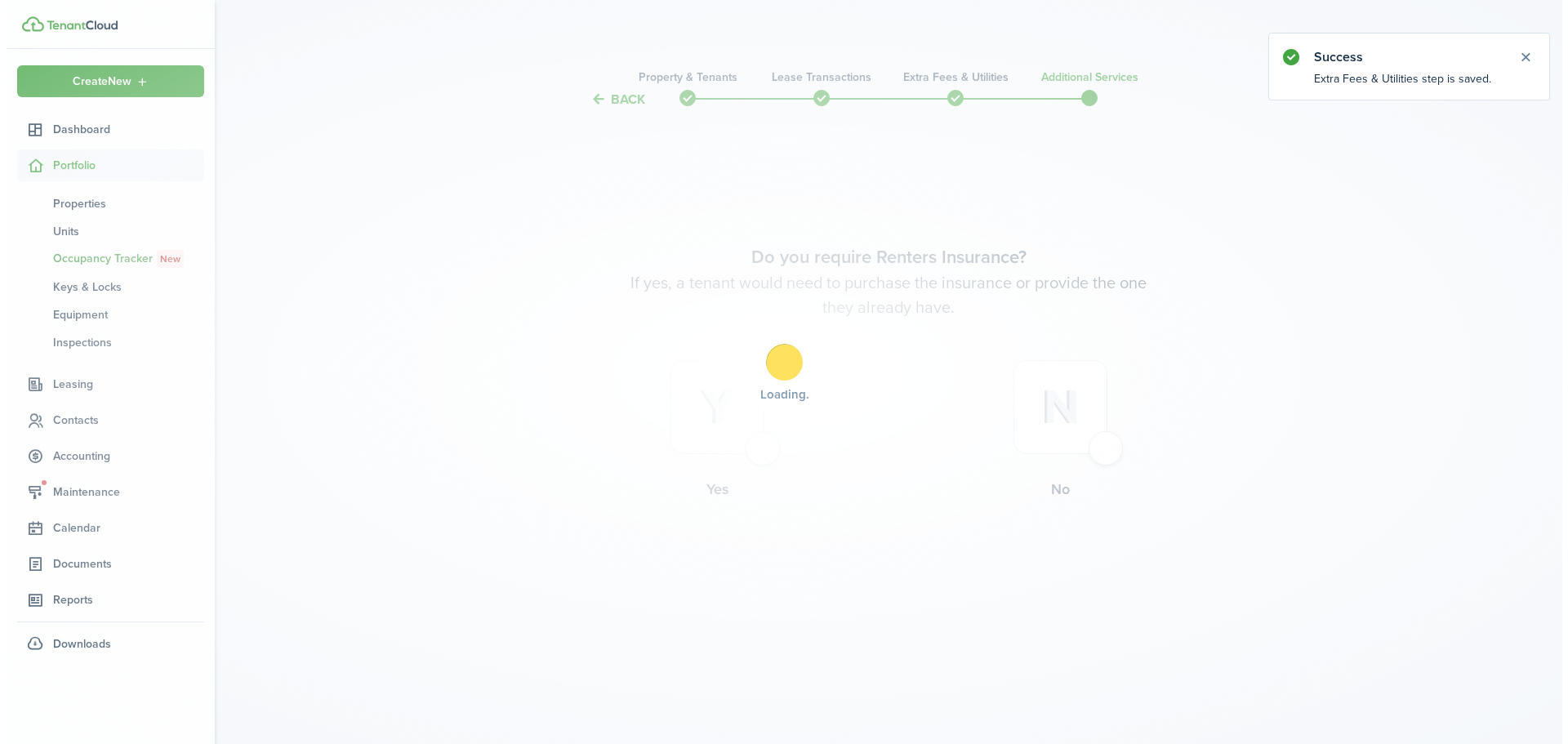
scroll to position [0, 0]
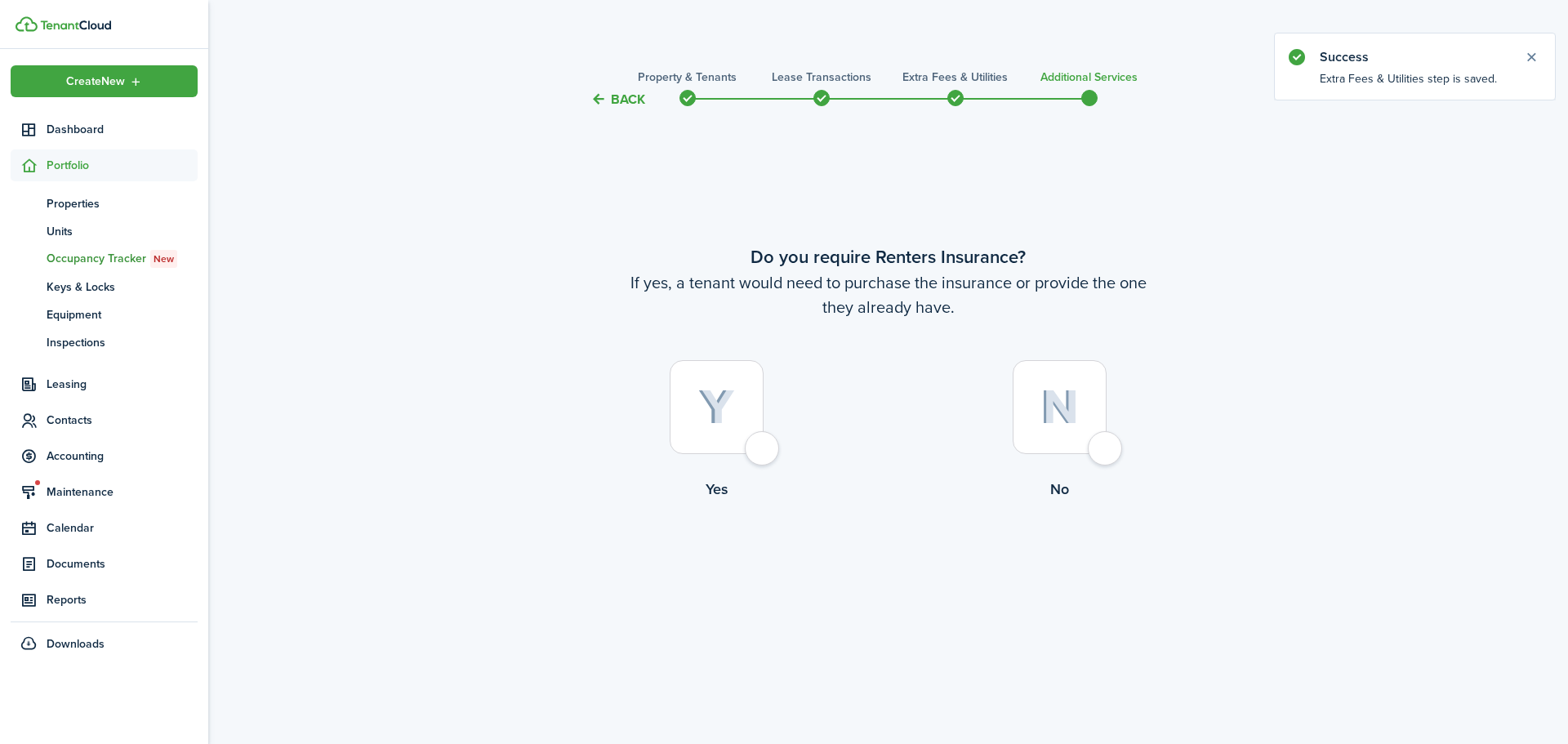
click at [720, 423] on img at bounding box center [717, 407] width 37 height 36
radio input "true"
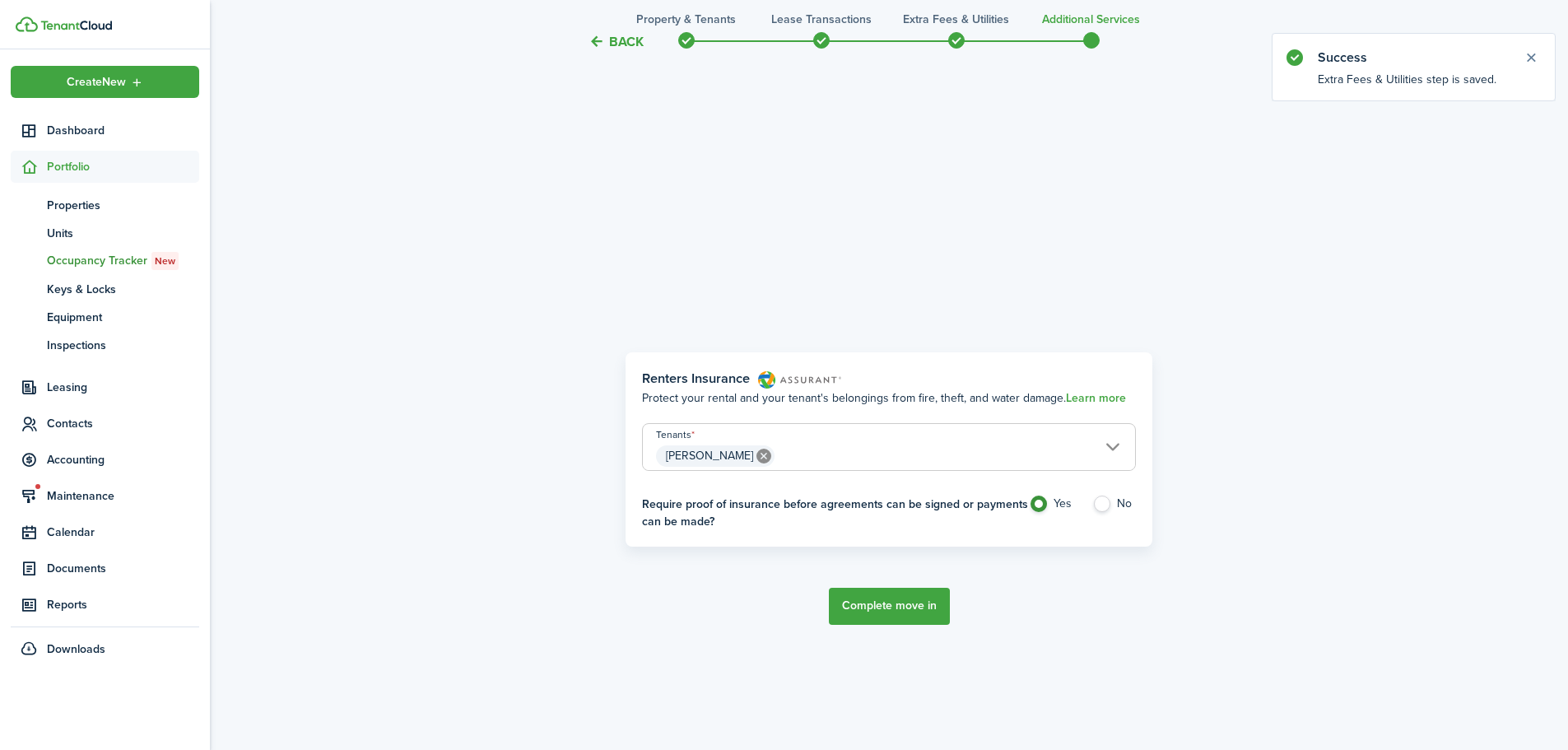
scroll to position [640, 0]
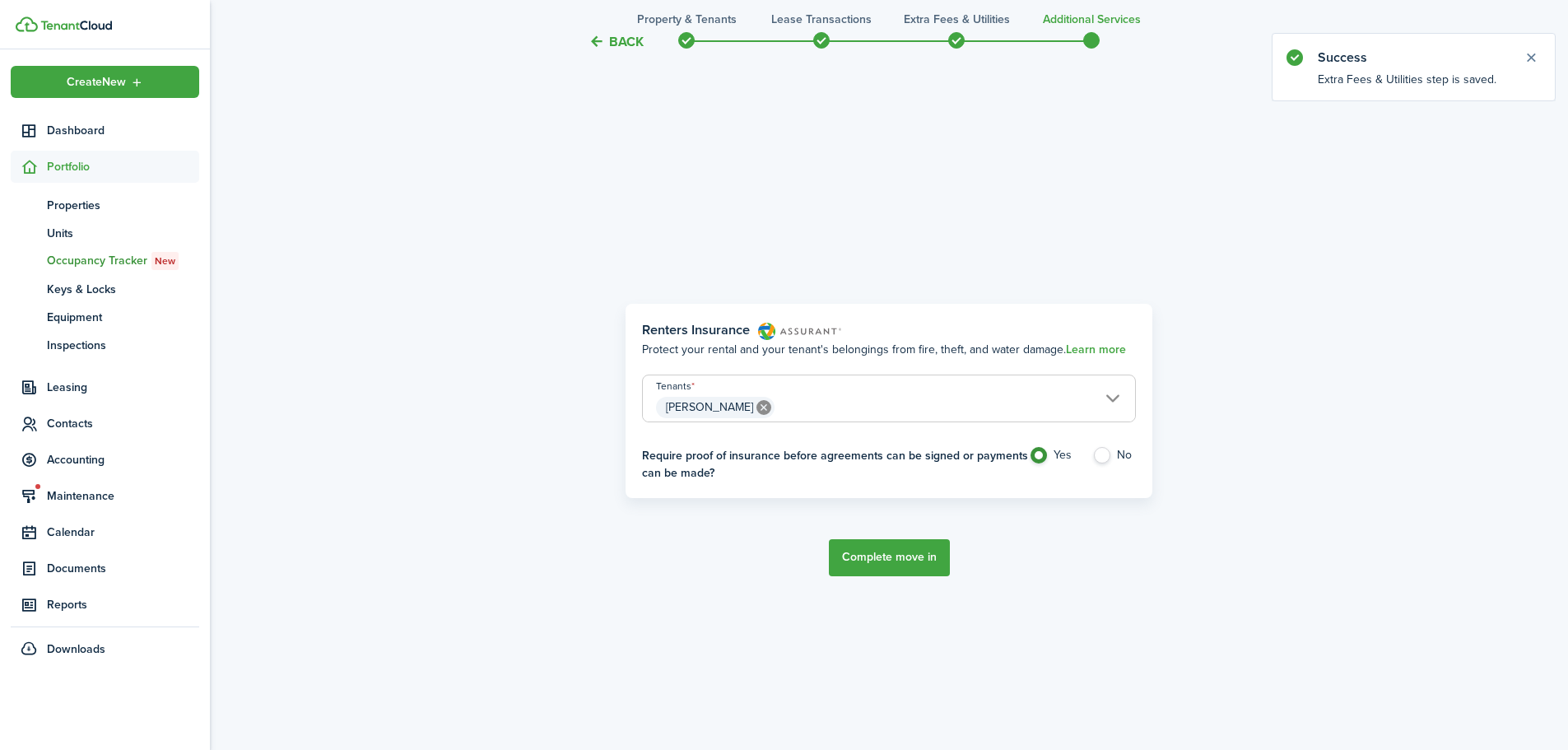
click at [861, 558] on button "Complete move in" at bounding box center [889, 558] width 121 height 37
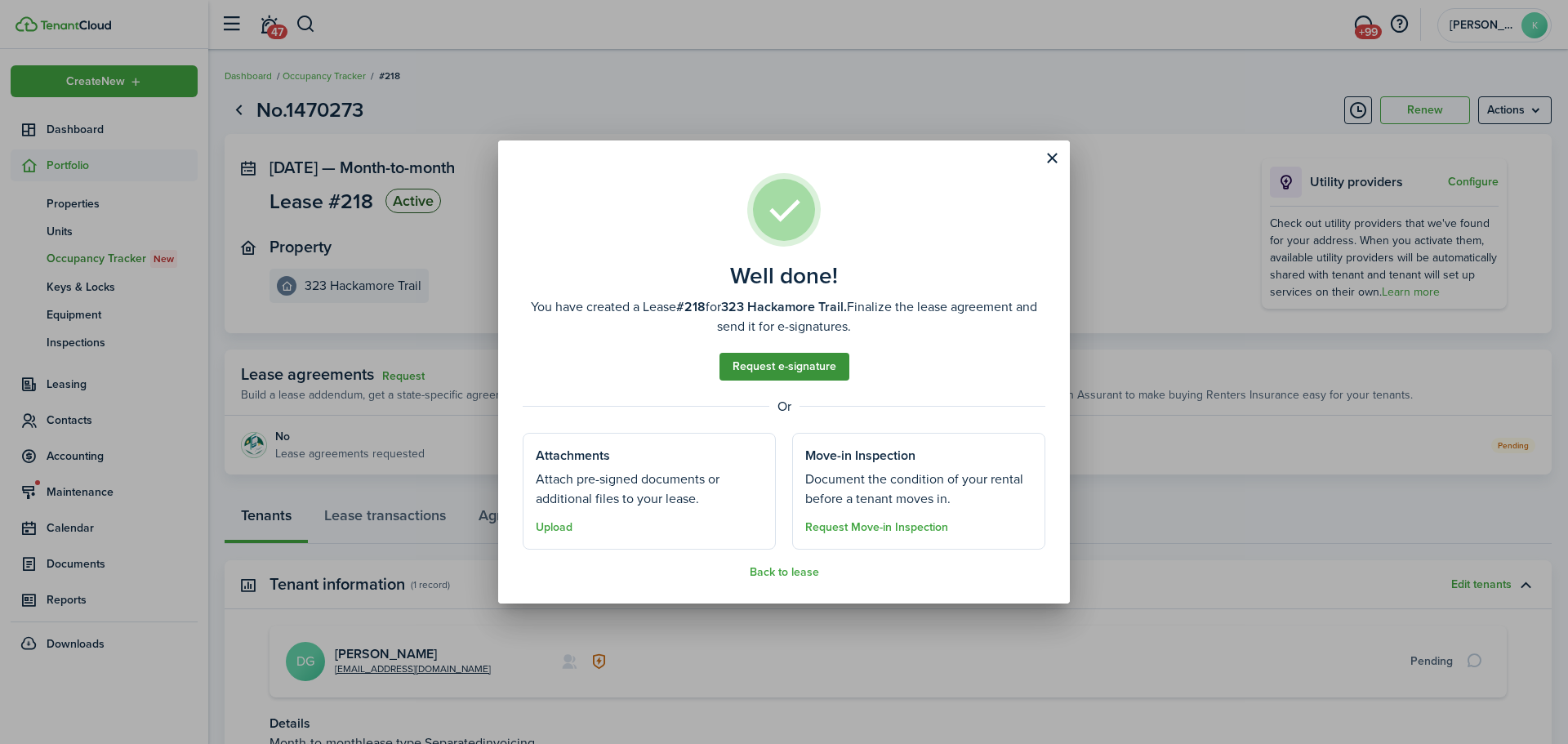
click at [809, 364] on link "Request e-signature" at bounding box center [784, 367] width 130 height 28
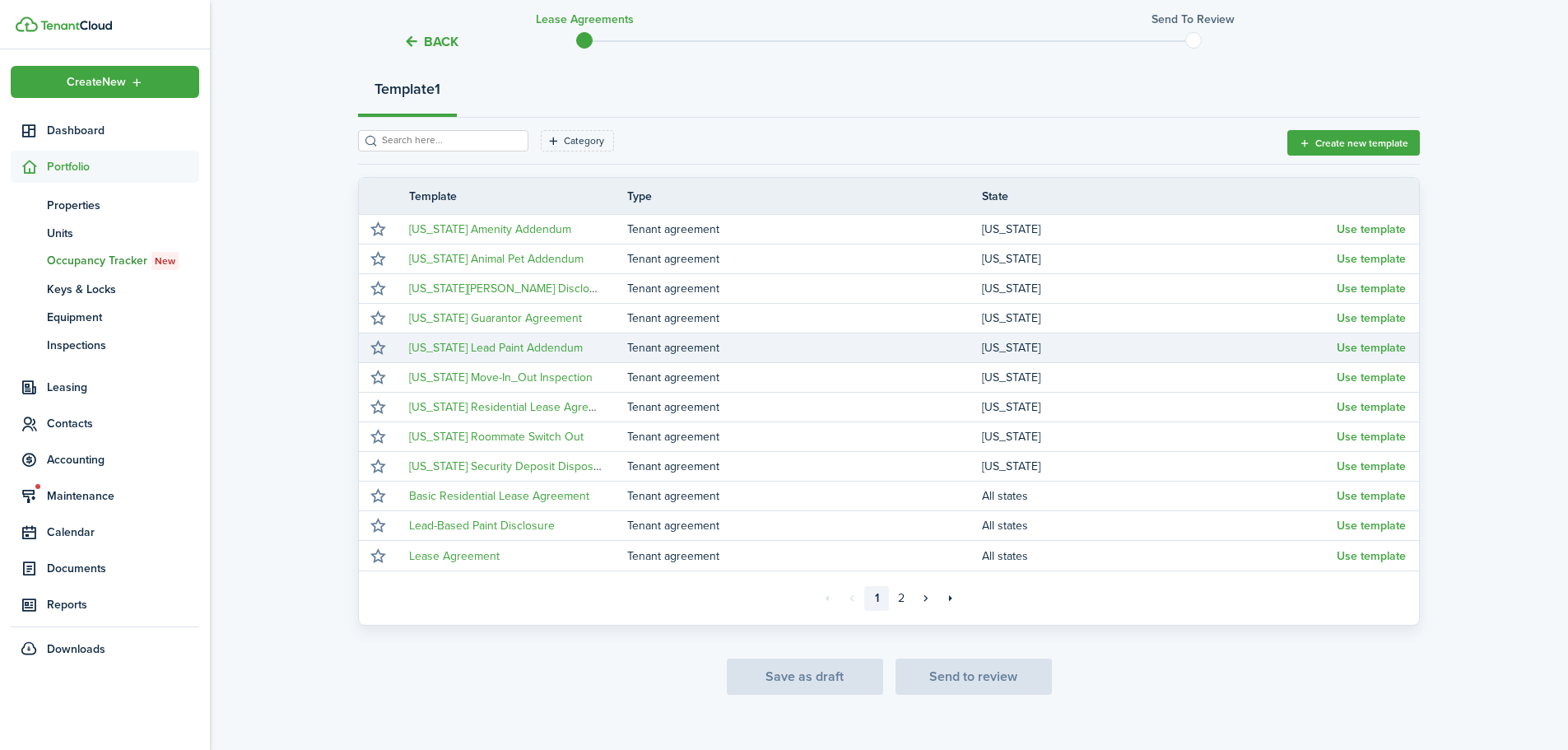
scroll to position [213, 0]
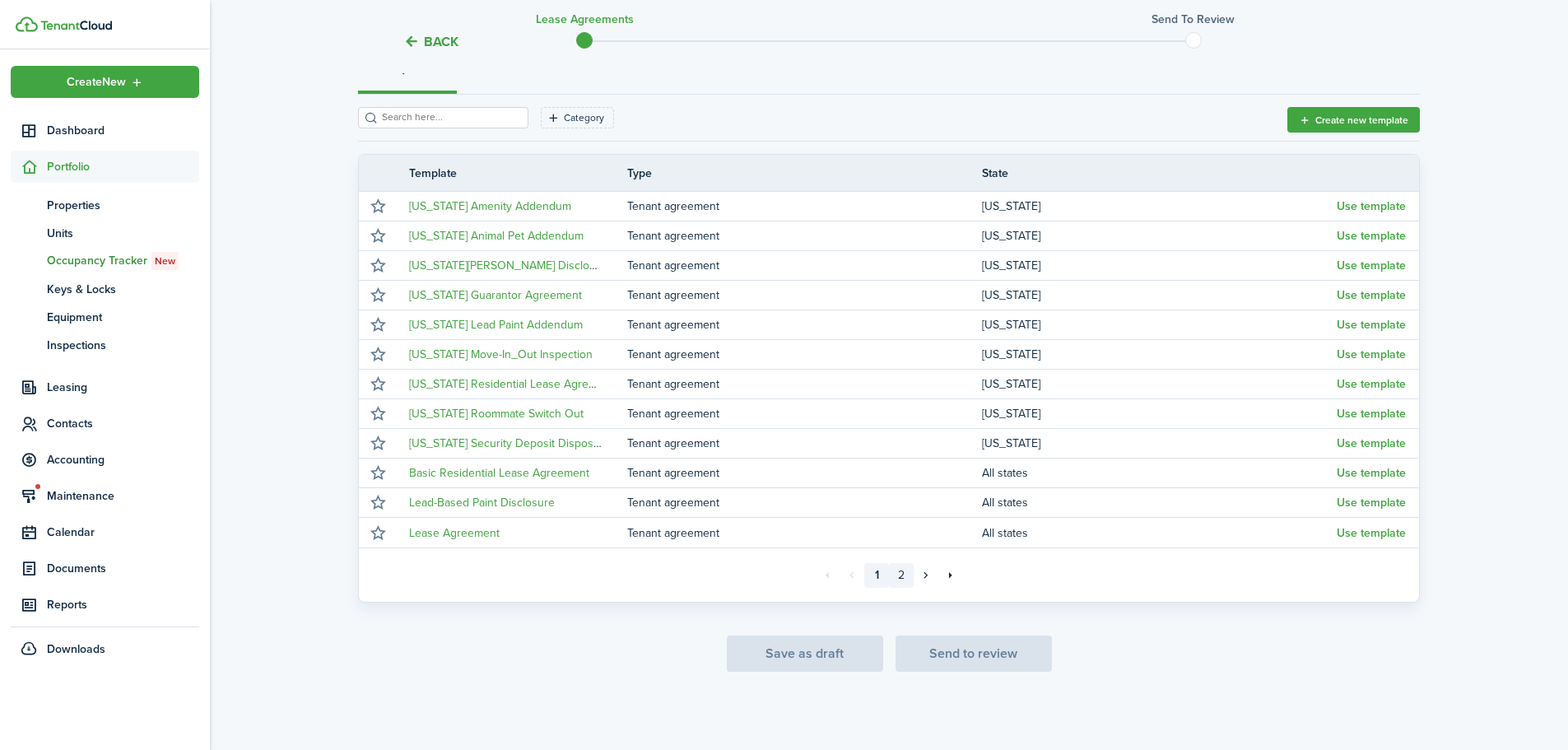
click at [891, 569] on link "2" at bounding box center [901, 575] width 25 height 25
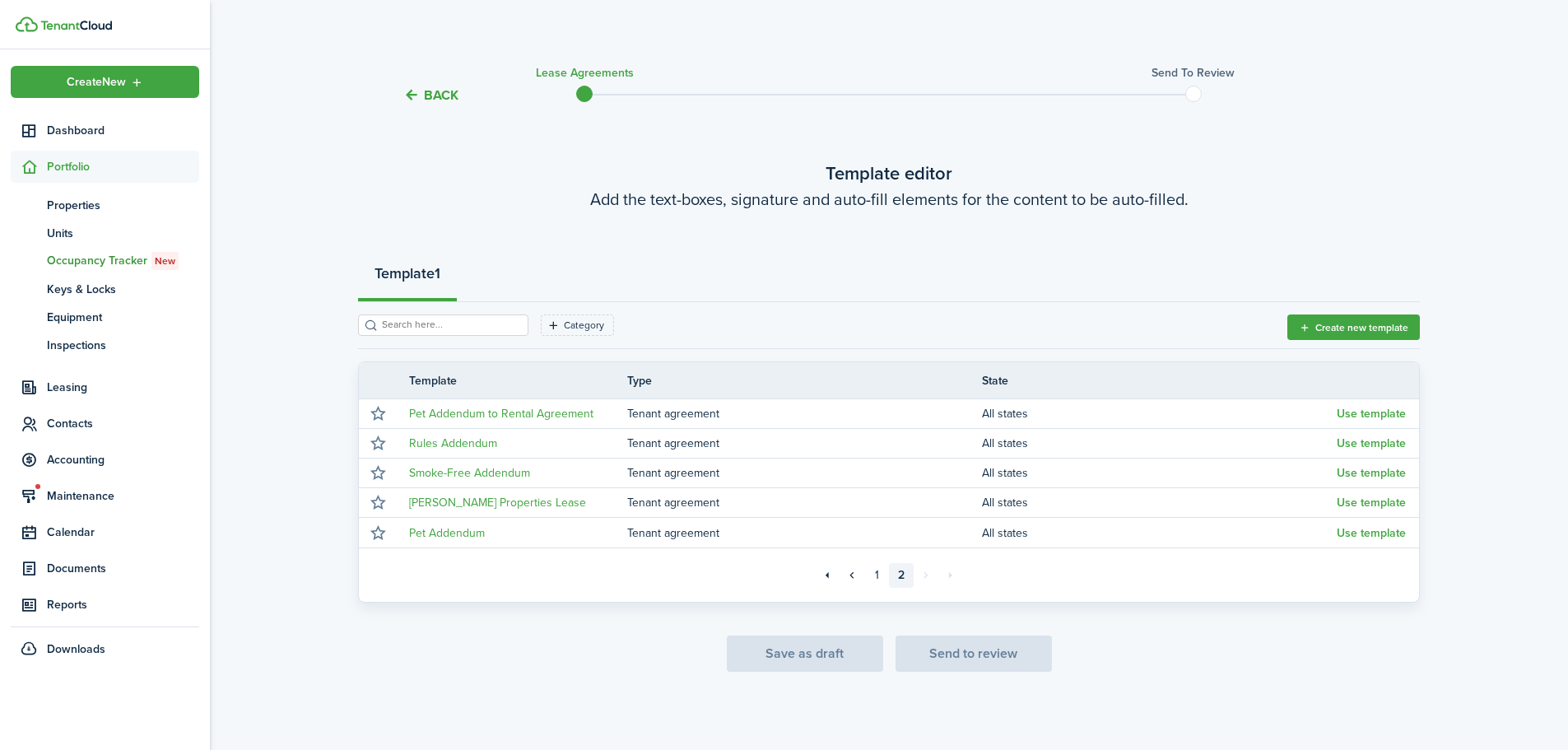
scroll to position [5, 0]
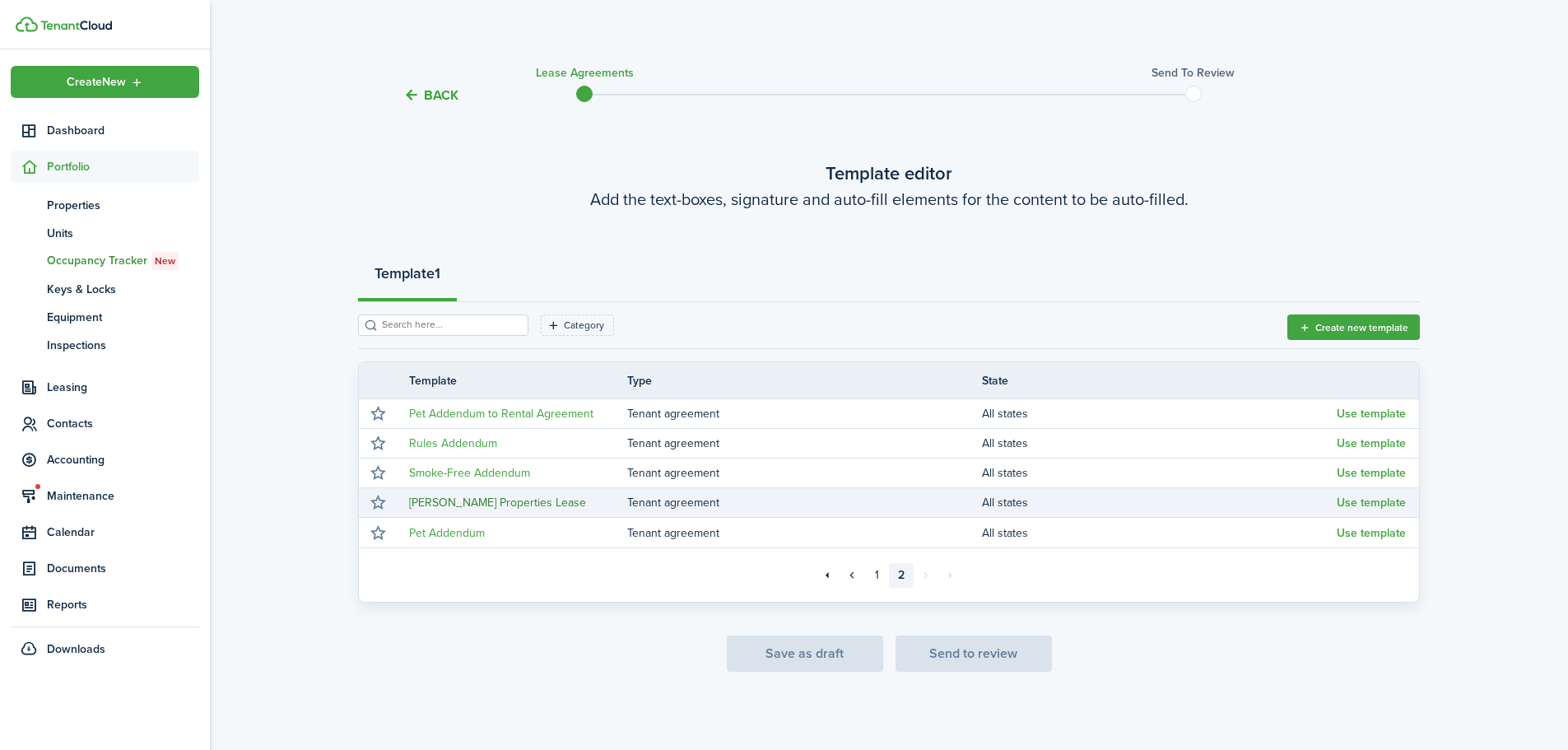
click at [500, 499] on link "[PERSON_NAME] Properties Lease" at bounding box center [498, 503] width 177 height 18
